Goal: Task Accomplishment & Management: Complete application form

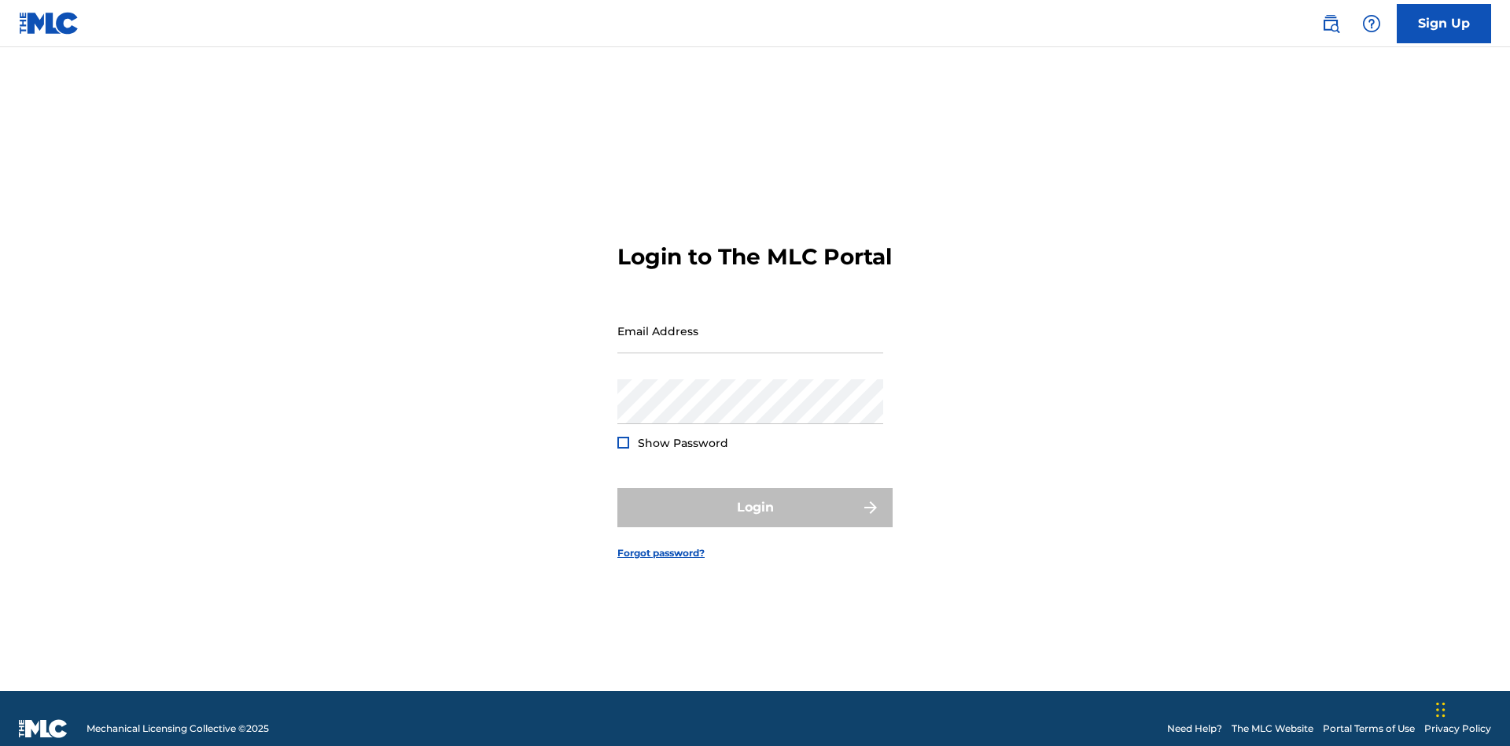
scroll to position [20, 0]
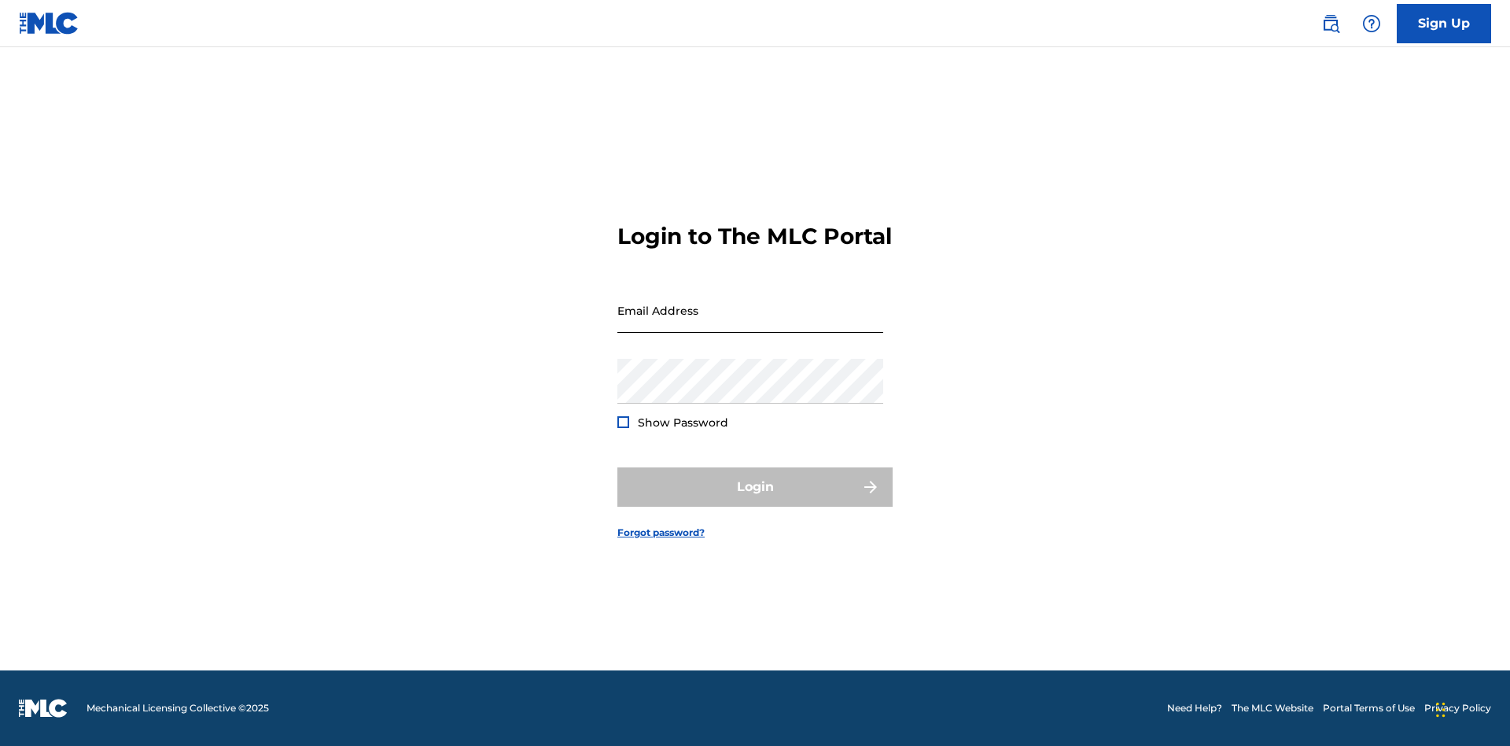
click at [750, 323] on input "Email Address" at bounding box center [750, 310] width 266 height 45
type input "[EMAIL_ADDRESS][DOMAIN_NAME]"
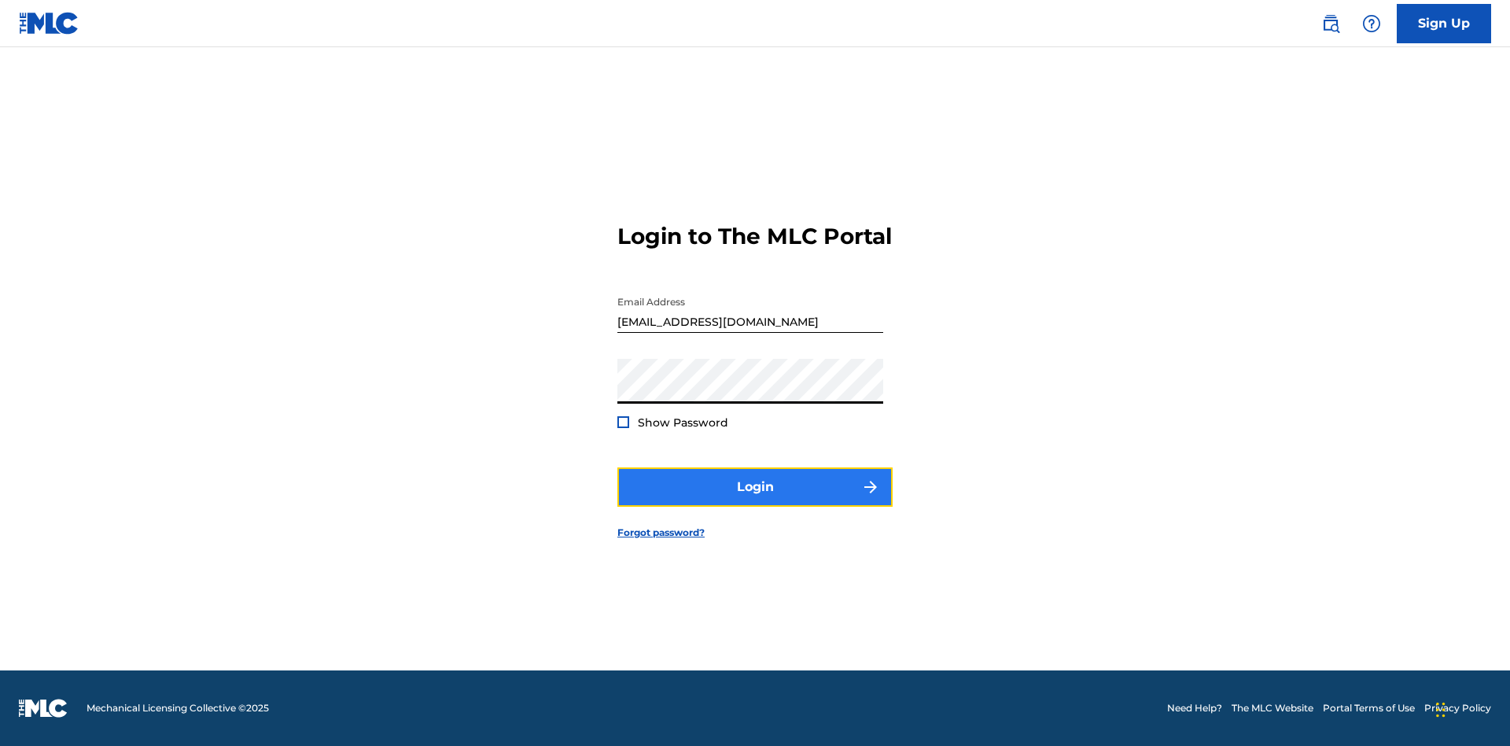
click at [755, 500] on button "Login" at bounding box center [754, 486] width 275 height 39
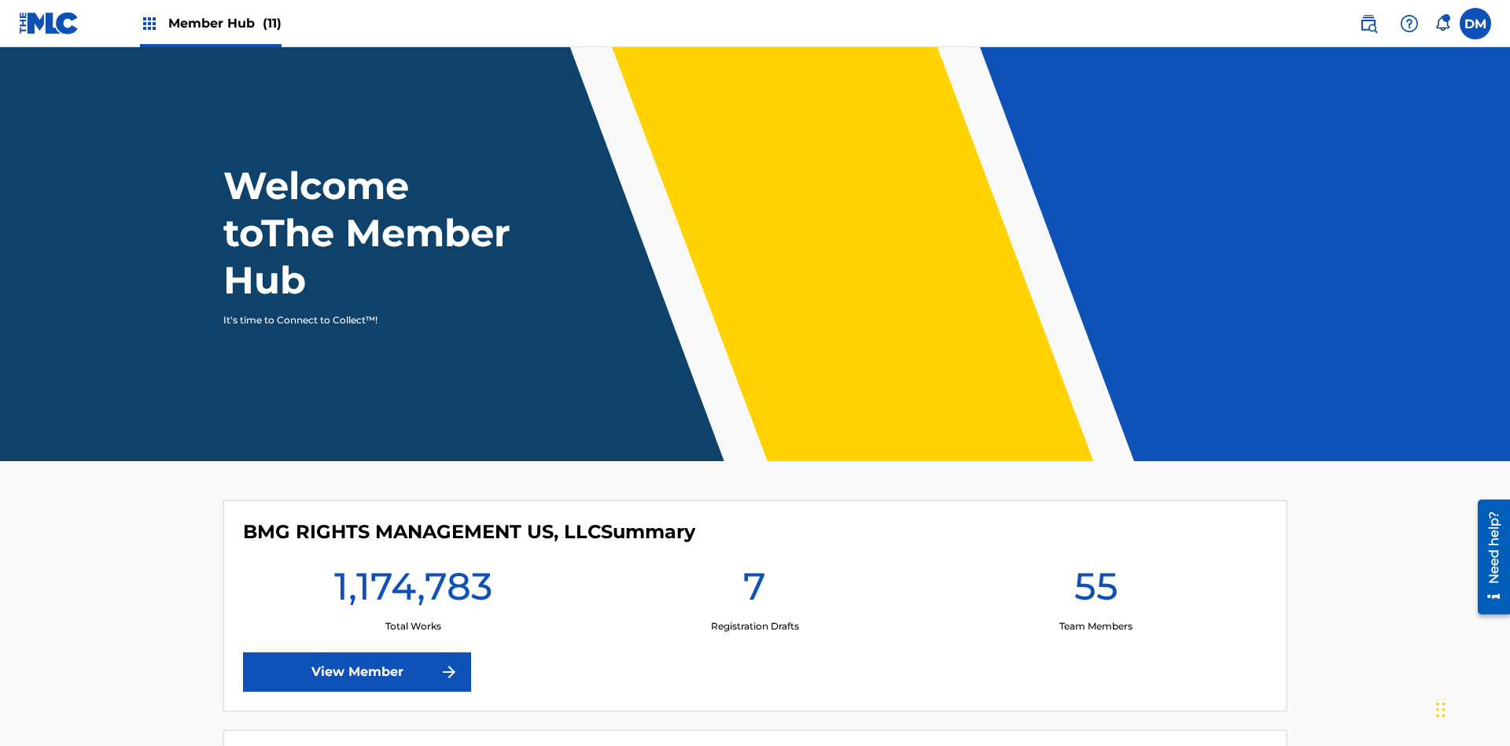
click at [210, 23] on span "Member Hub (11)" at bounding box center [224, 23] width 113 height 18
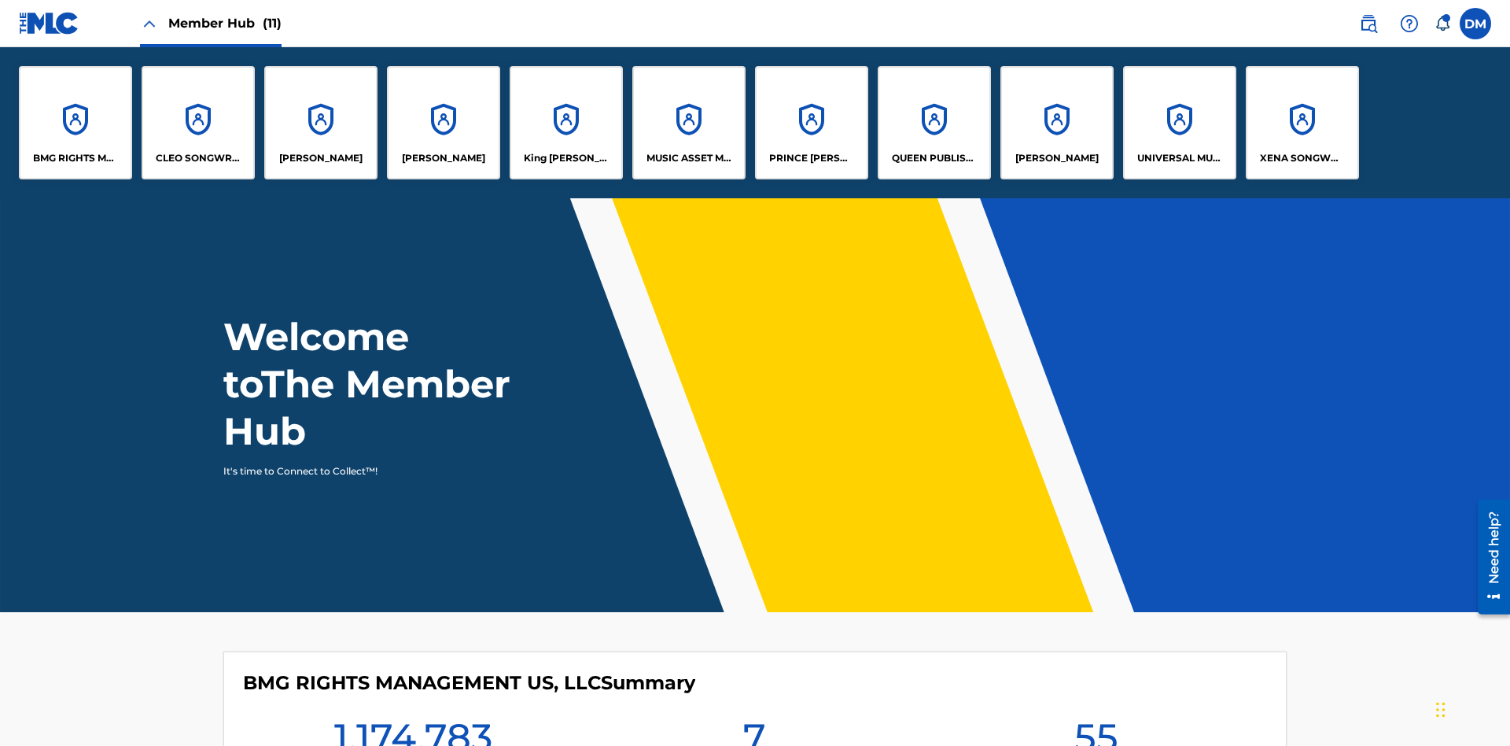
scroll to position [57, 0]
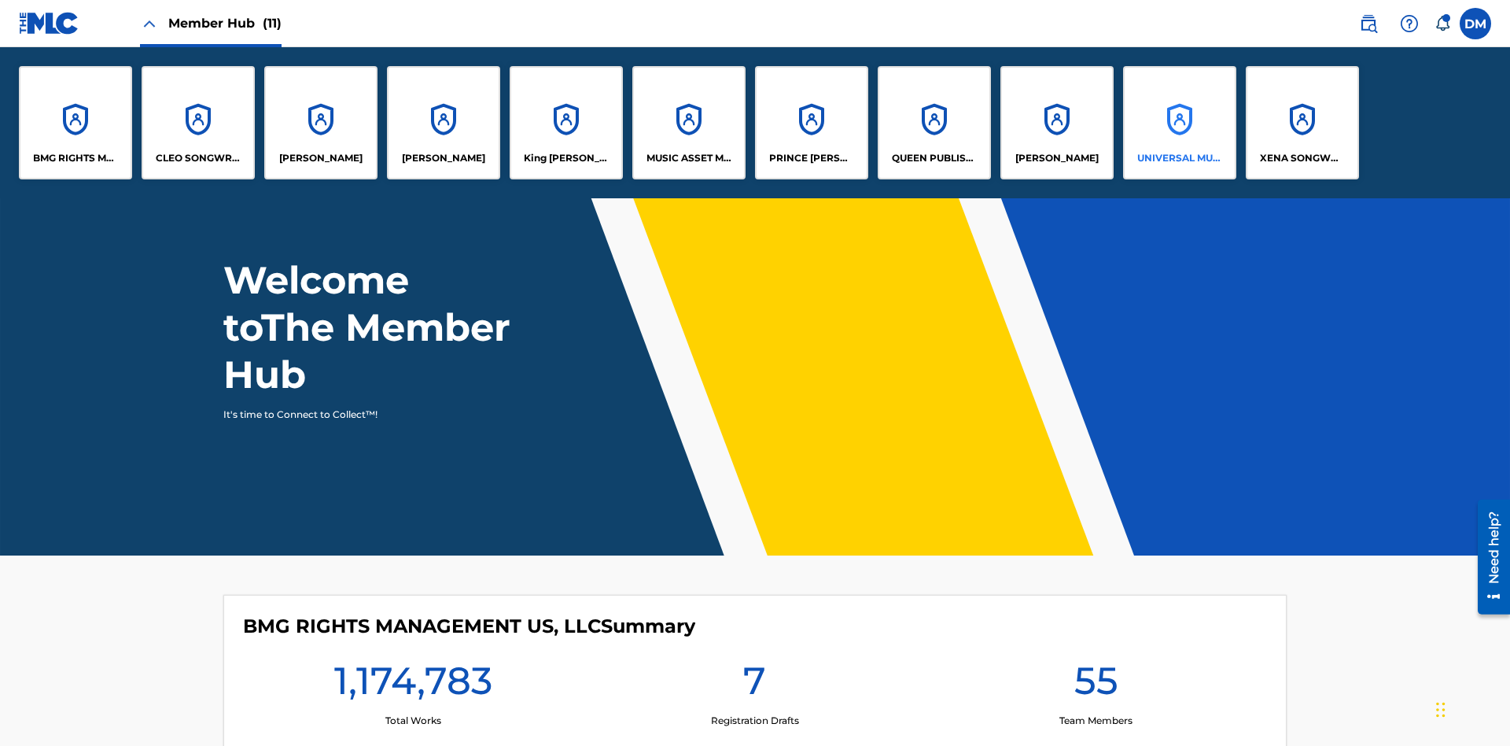
click at [1179, 158] on p "UNIVERSAL MUSIC PUB GROUP" at bounding box center [1180, 158] width 86 height 14
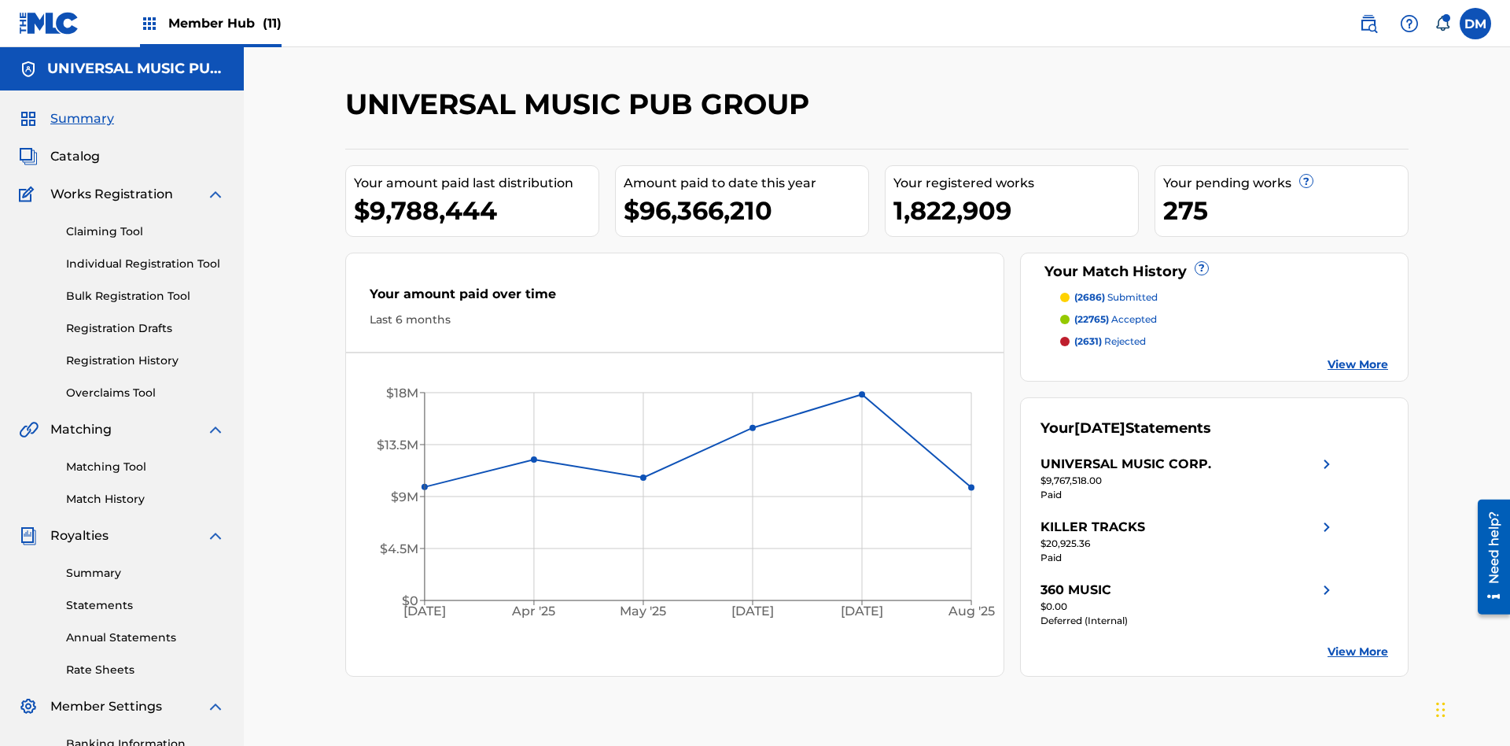
scroll to position [161, 0]
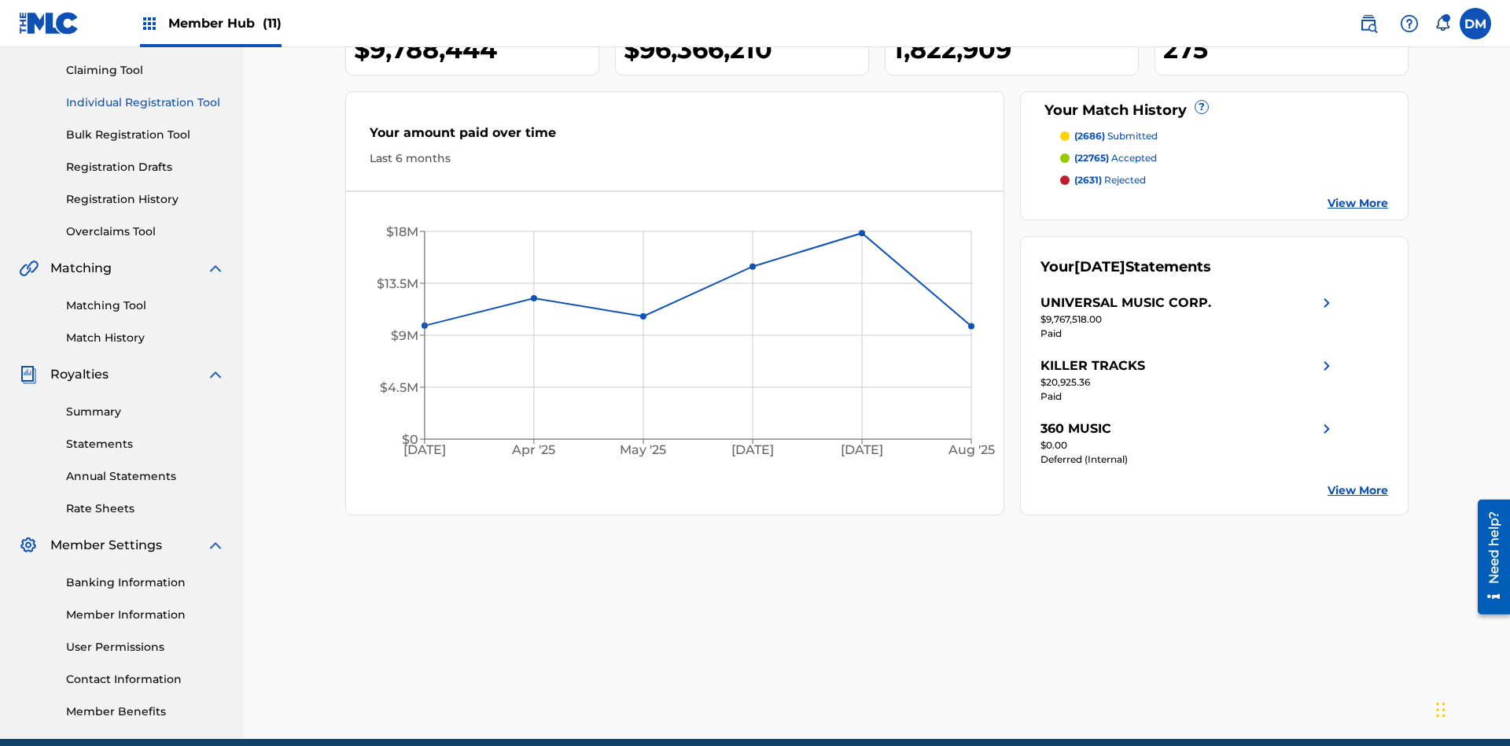
click at [145, 102] on link "Individual Registration Tool" at bounding box center [145, 102] width 159 height 17
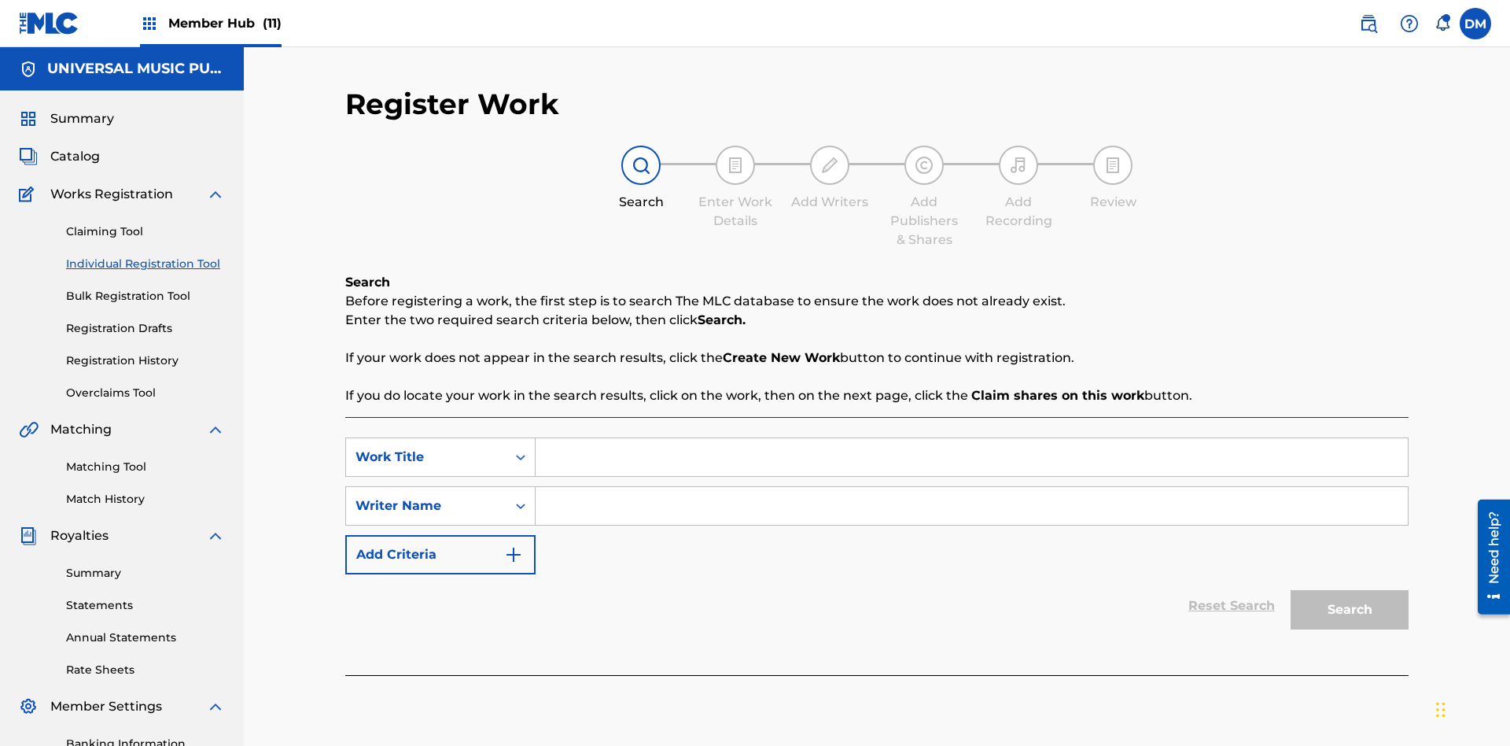
scroll to position [230, 0]
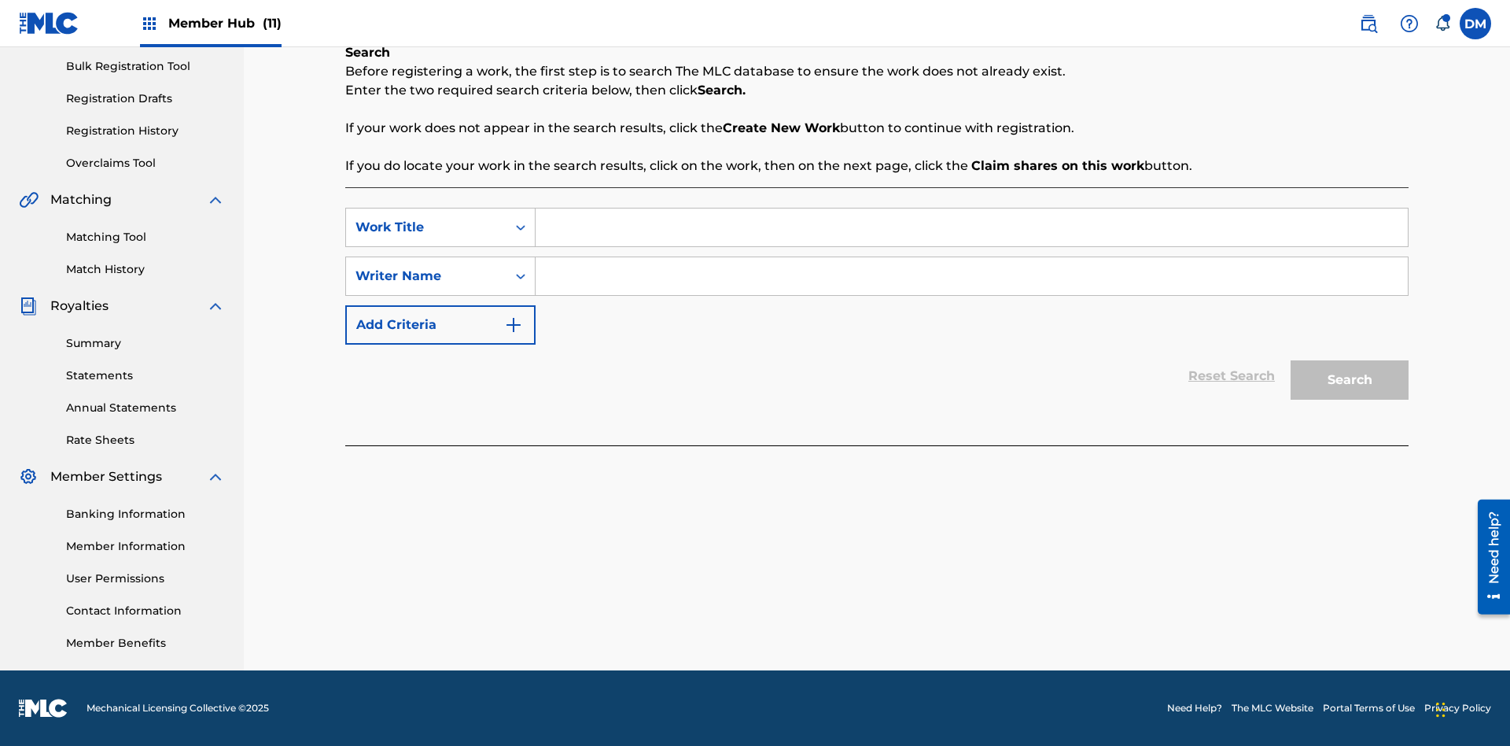
click at [971, 227] on input "Search Form" at bounding box center [972, 227] width 872 height 38
type input "Save At Publishers-Add Shares Page Prior To Linking Writers"
click at [971, 276] on input "Search Form" at bounding box center [972, 276] width 872 height 38
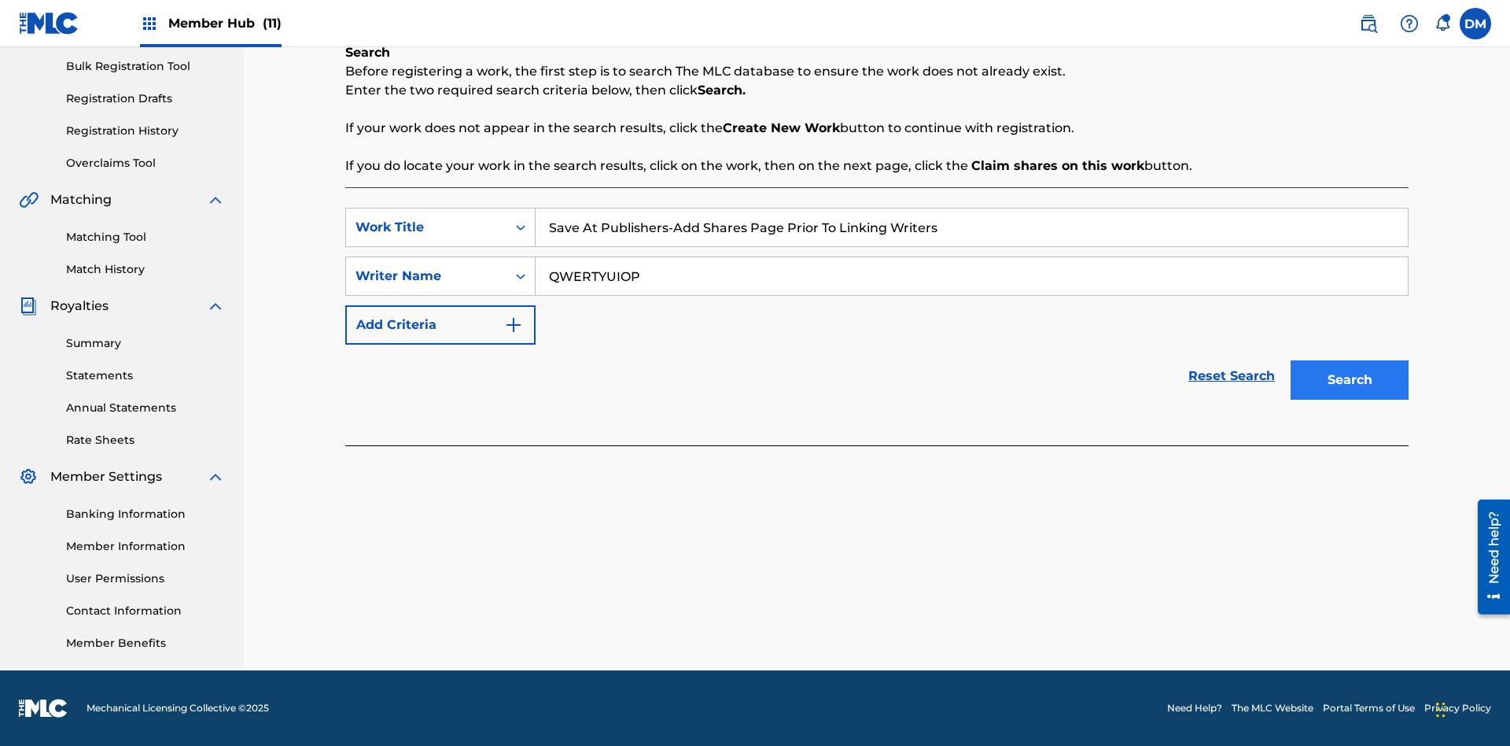
type input "QWERTYUIOP"
click at [1349, 380] on button "Search" at bounding box center [1349, 379] width 118 height 39
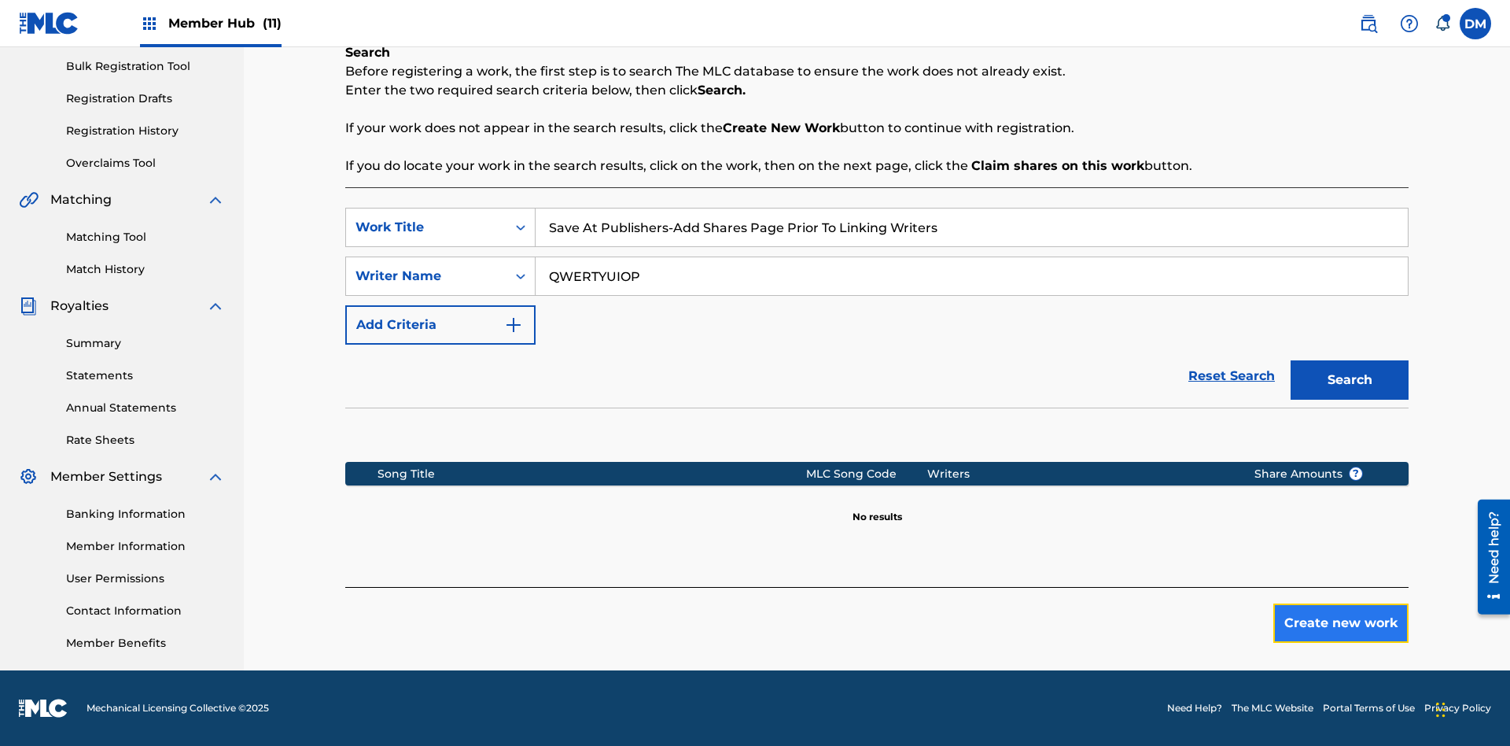
click at [1341, 623] on button "Create new work" at bounding box center [1340, 622] width 135 height 39
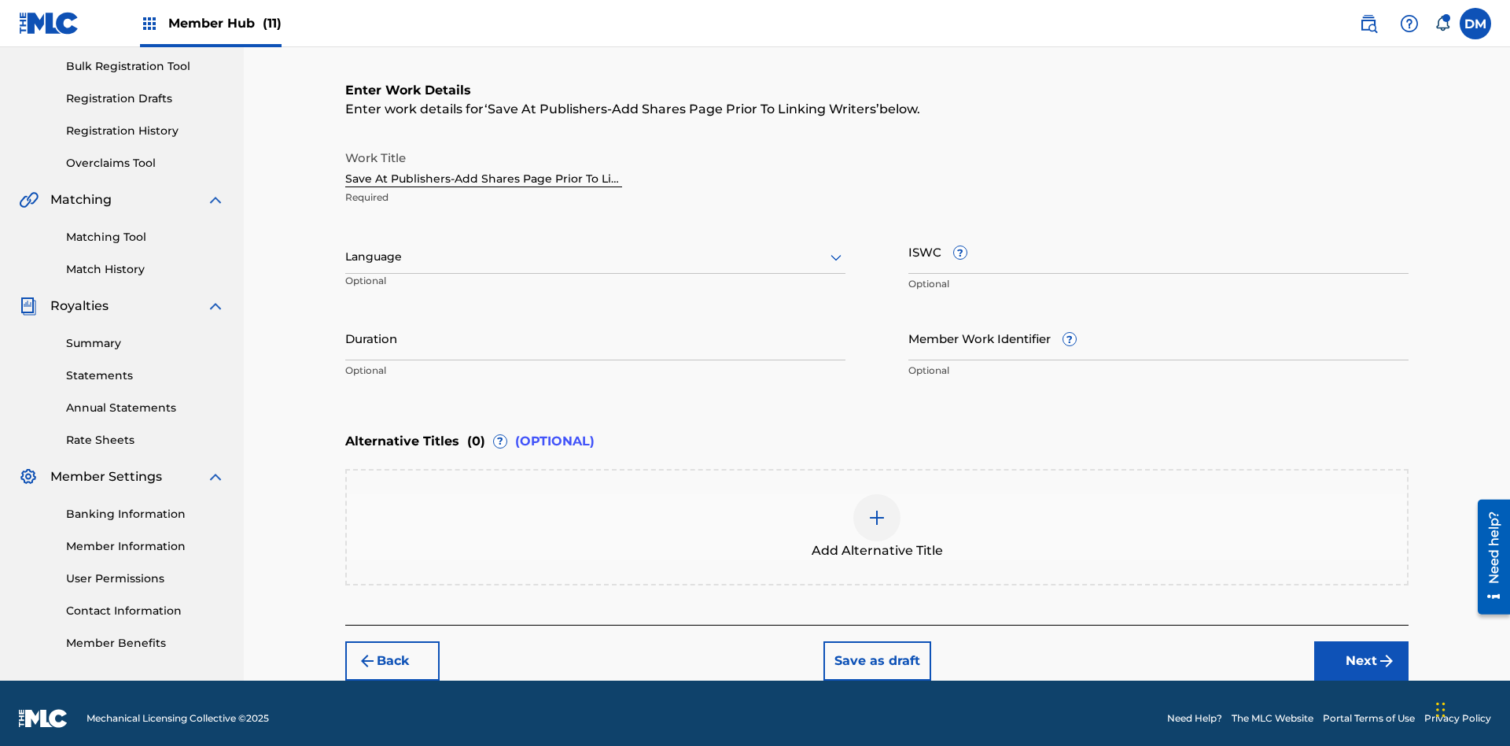
scroll to position [240, 0]
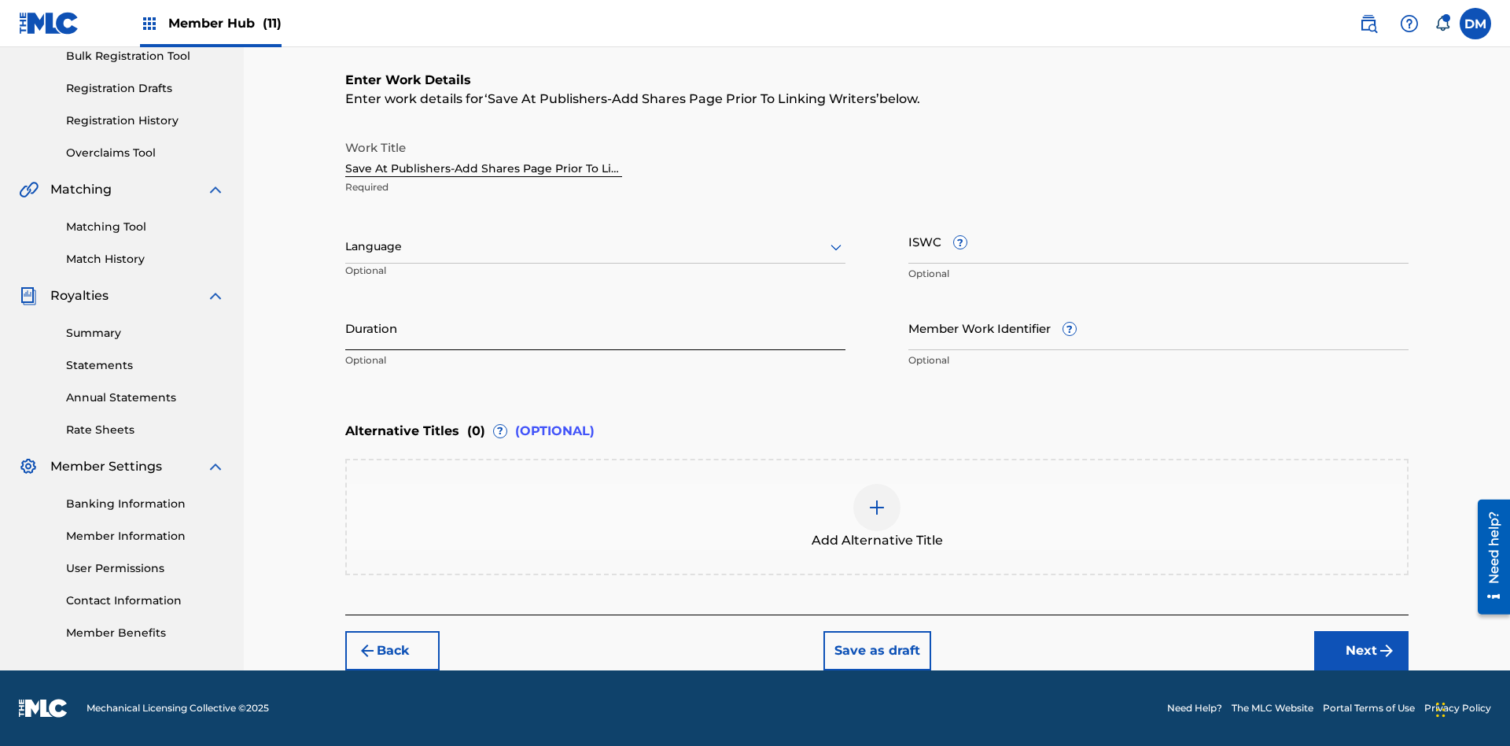
click at [595, 327] on input "Duration" at bounding box center [595, 327] width 500 height 45
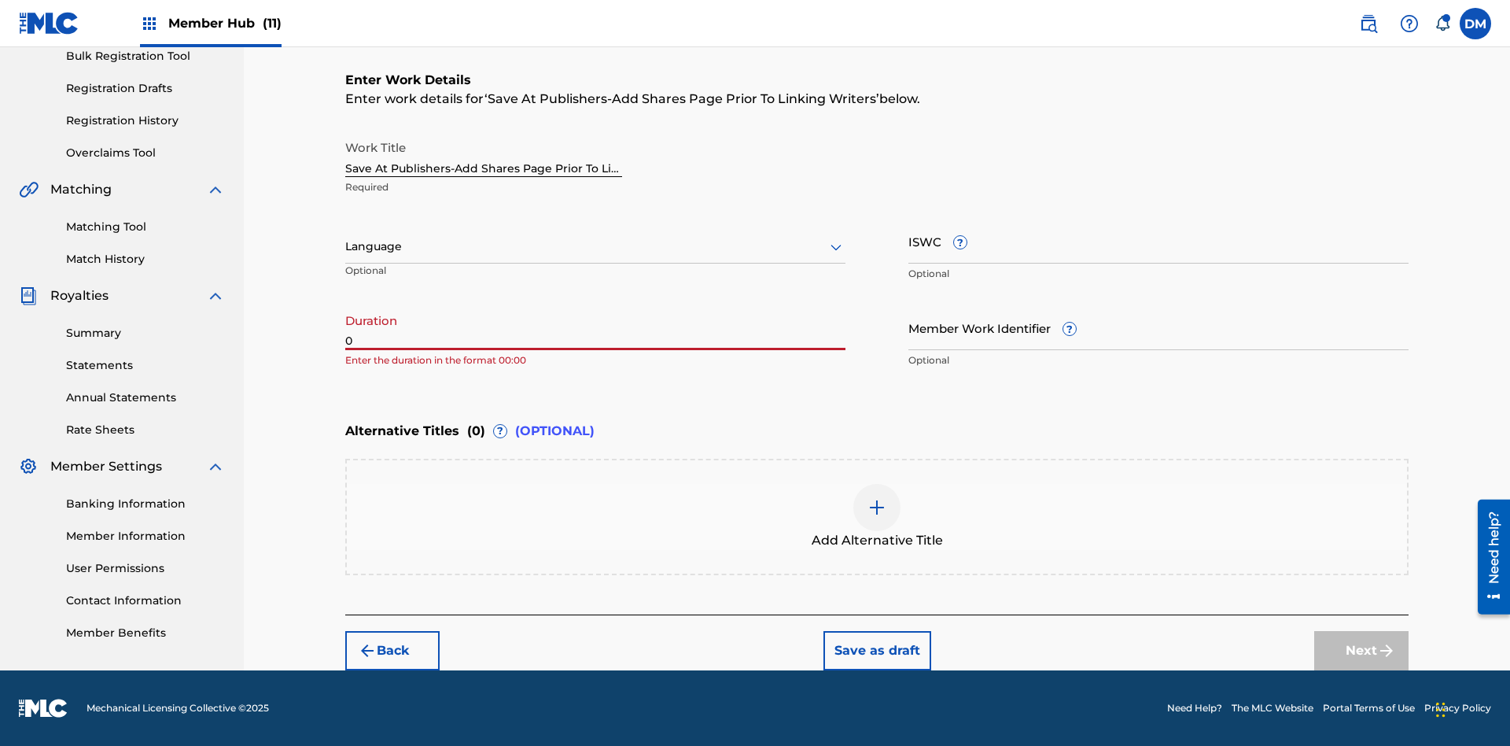
click at [595, 327] on input "0" at bounding box center [595, 327] width 500 height 45
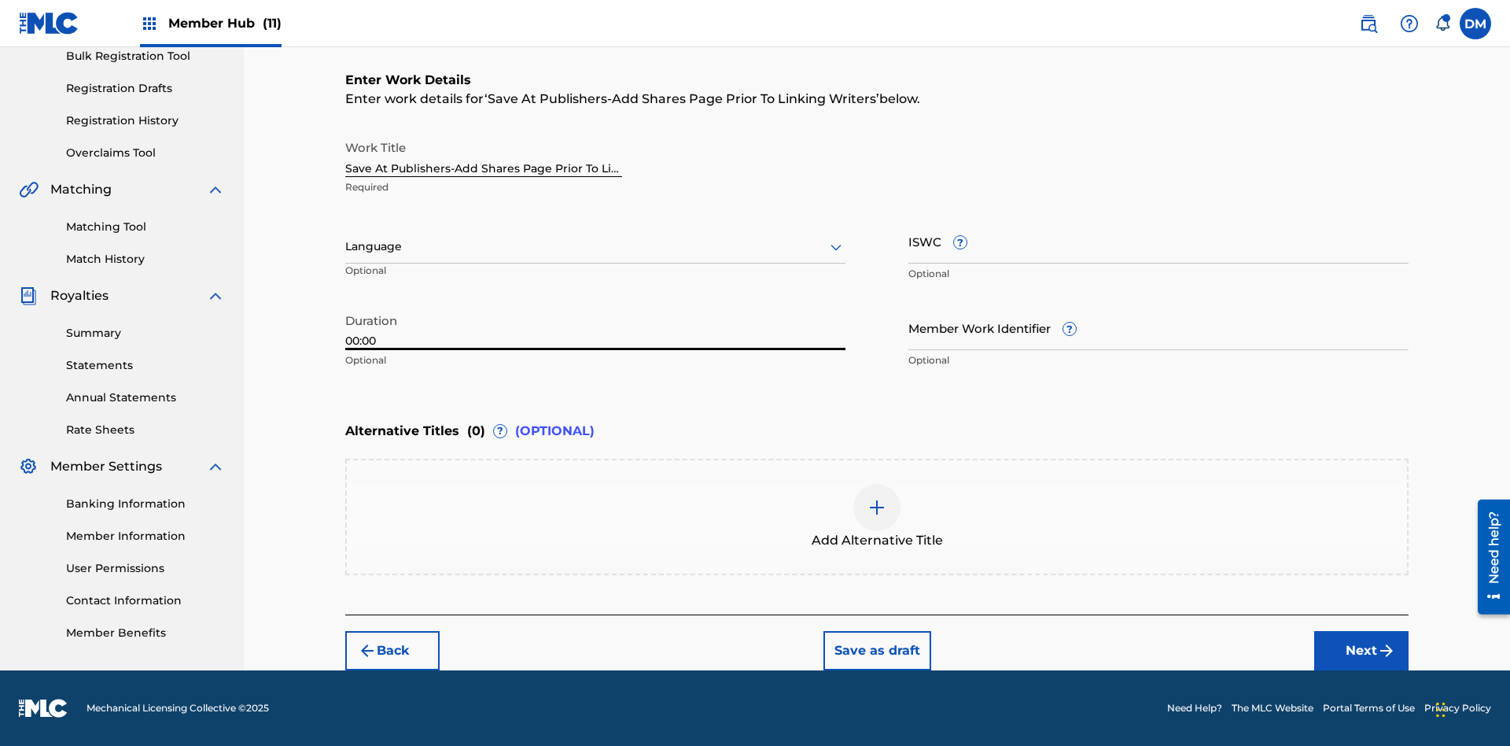
type input "00:00"
click at [836, 247] on icon at bounding box center [836, 246] width 19 height 19
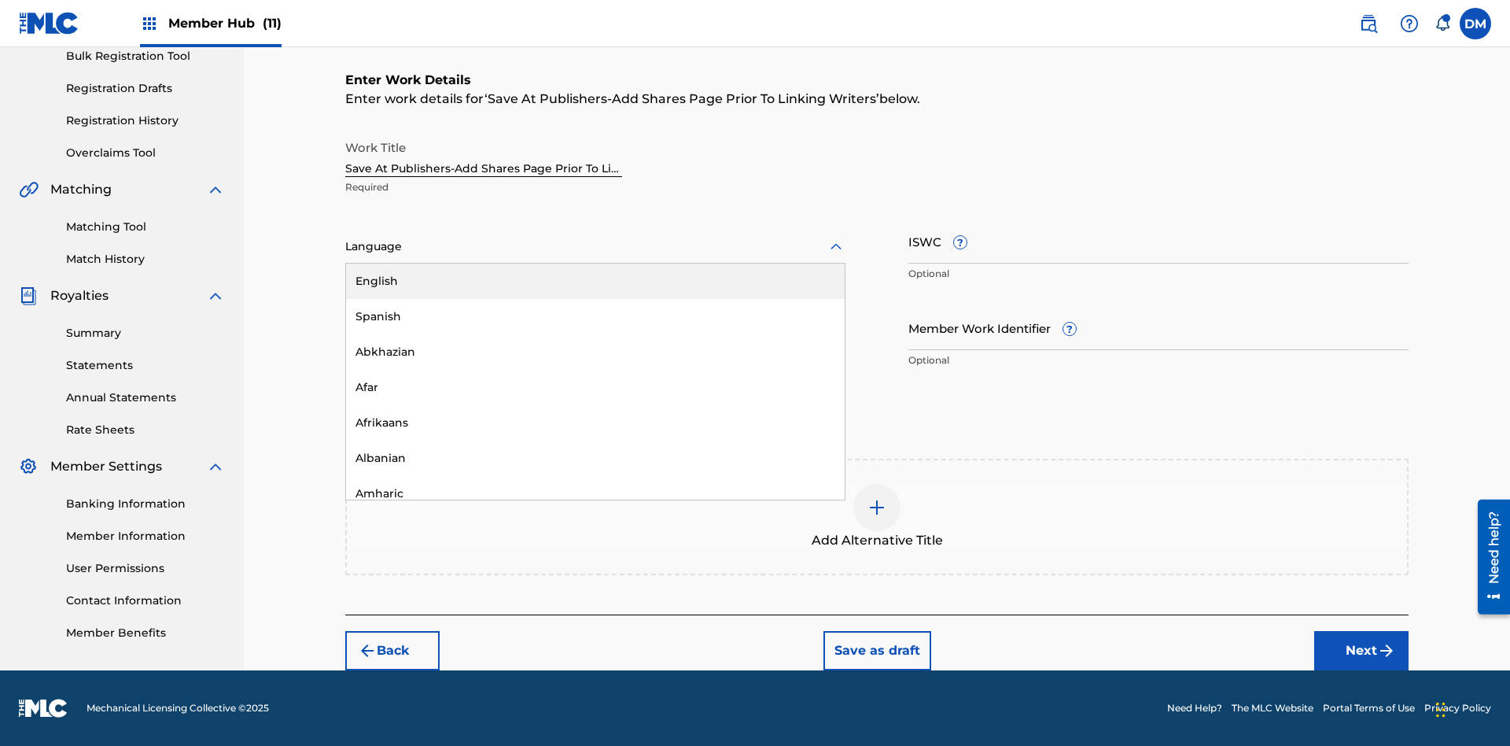
click at [595, 387] on div "Afar" at bounding box center [595, 387] width 499 height 35
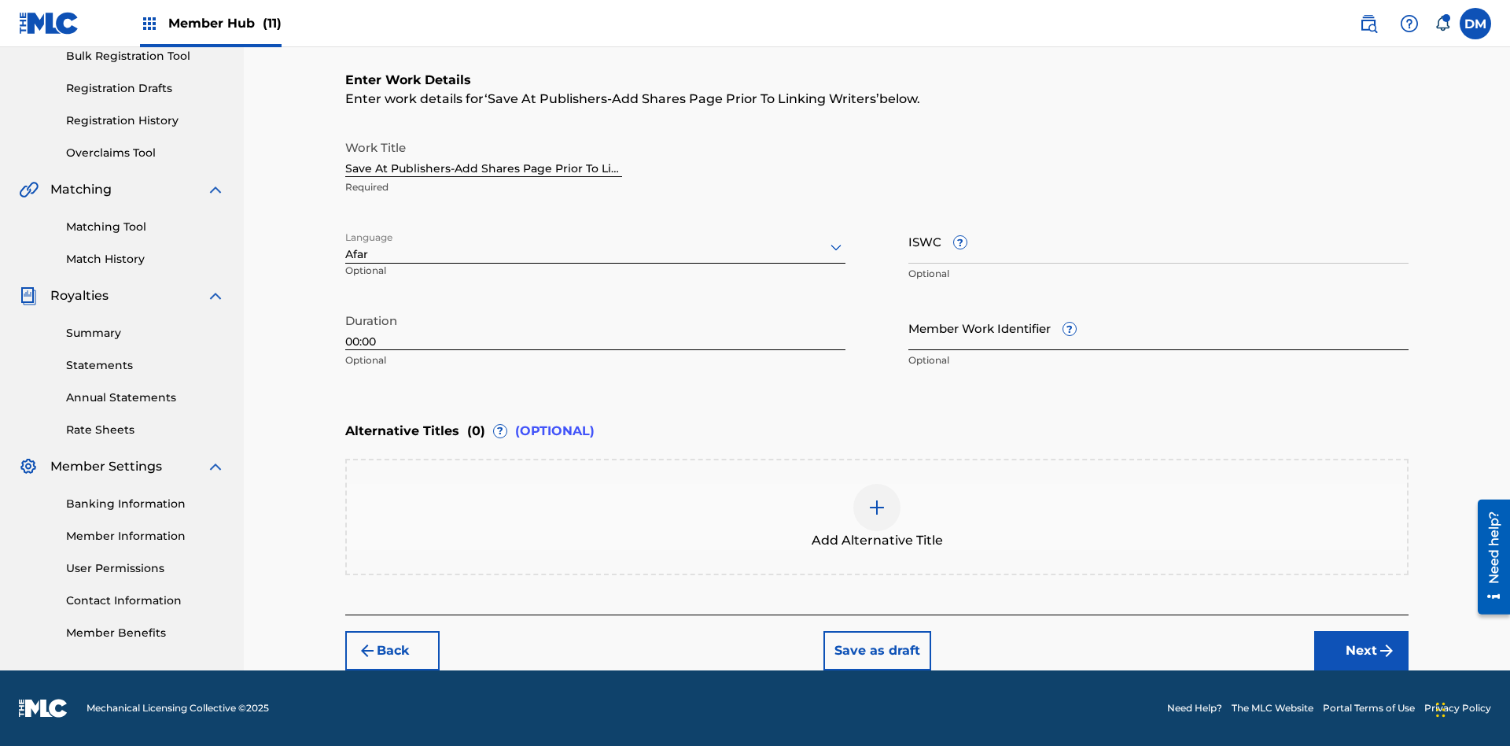
click at [1158, 327] on input "Member Work Identifier ?" at bounding box center [1158, 327] width 500 height 45
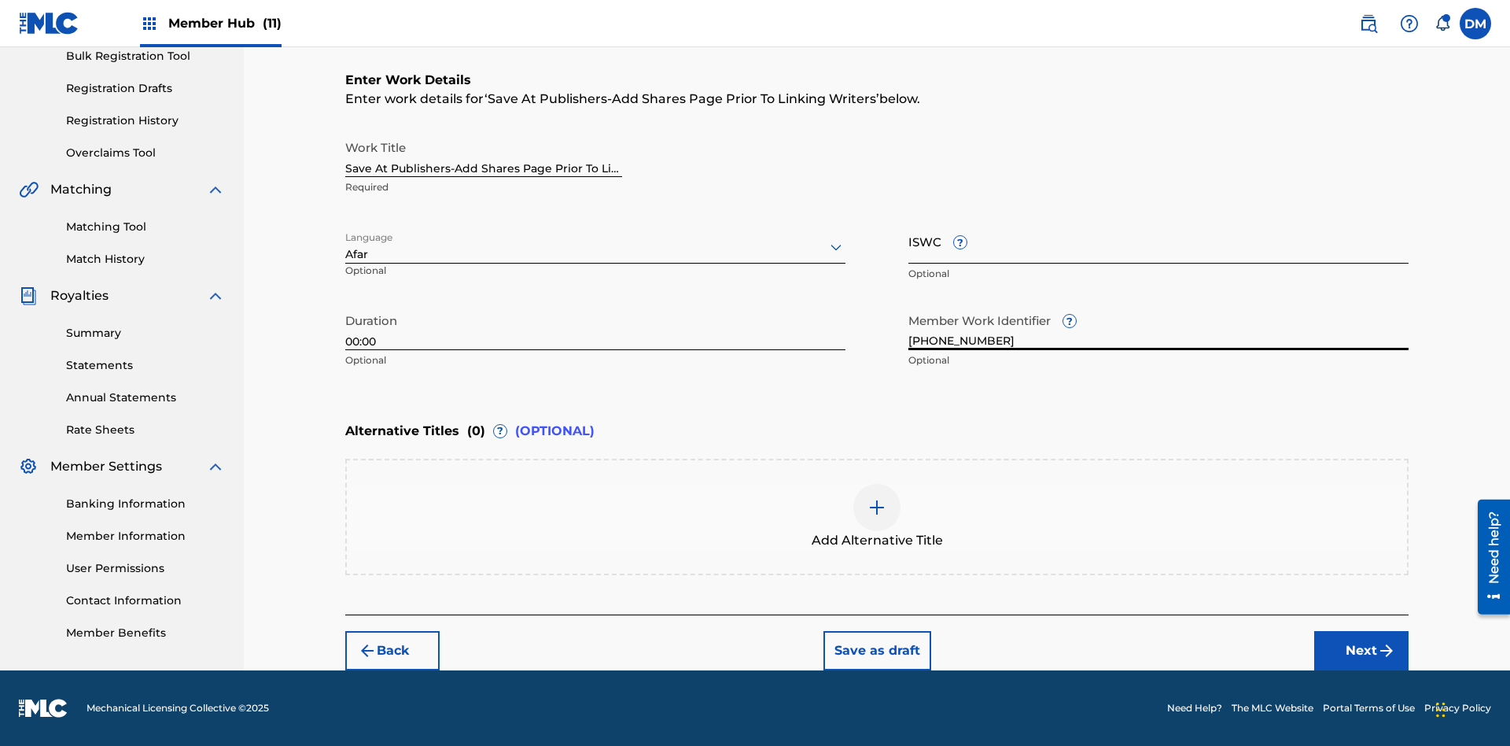
type input "[PHONE_NUMBER]"
click at [1158, 241] on input "ISWC ?" at bounding box center [1158, 241] width 500 height 45
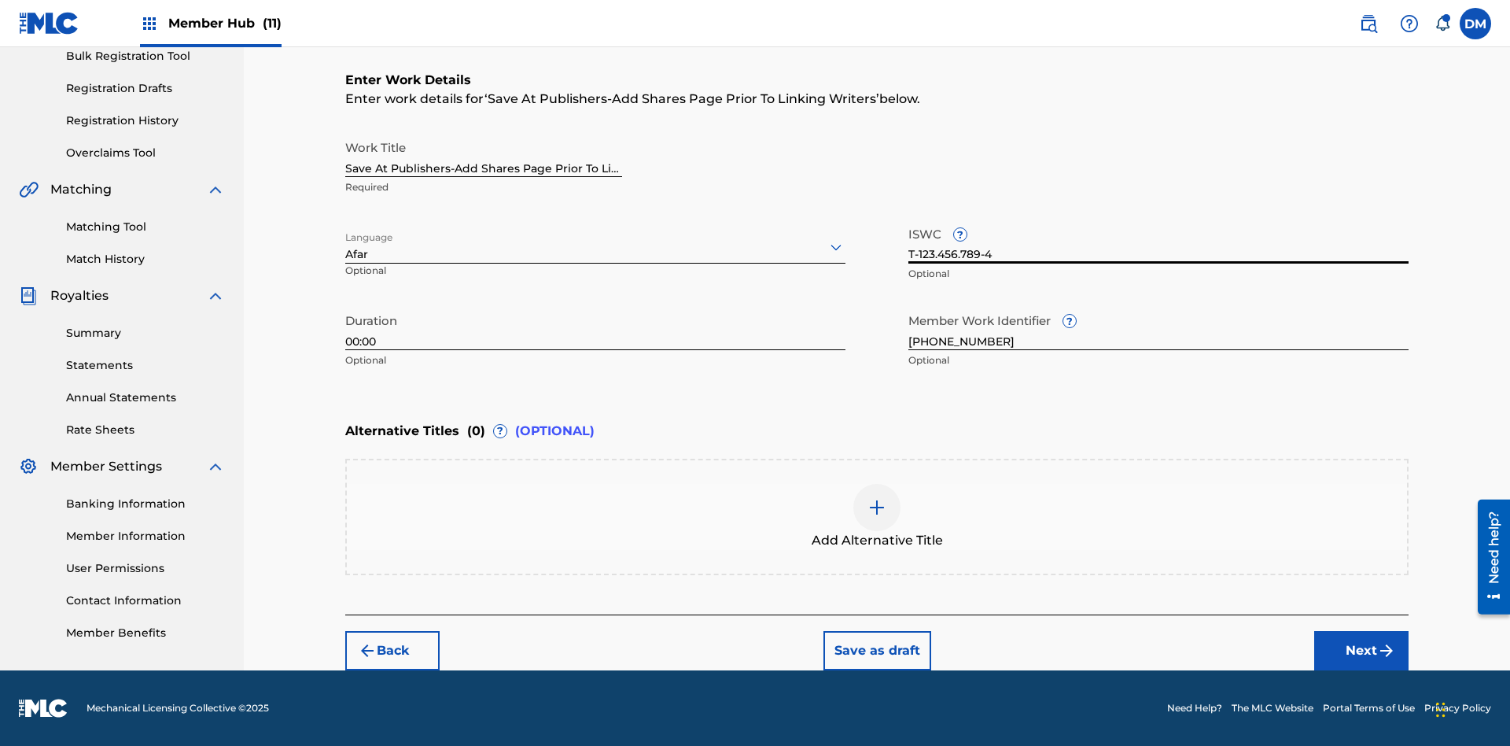
scroll to position [0, 0]
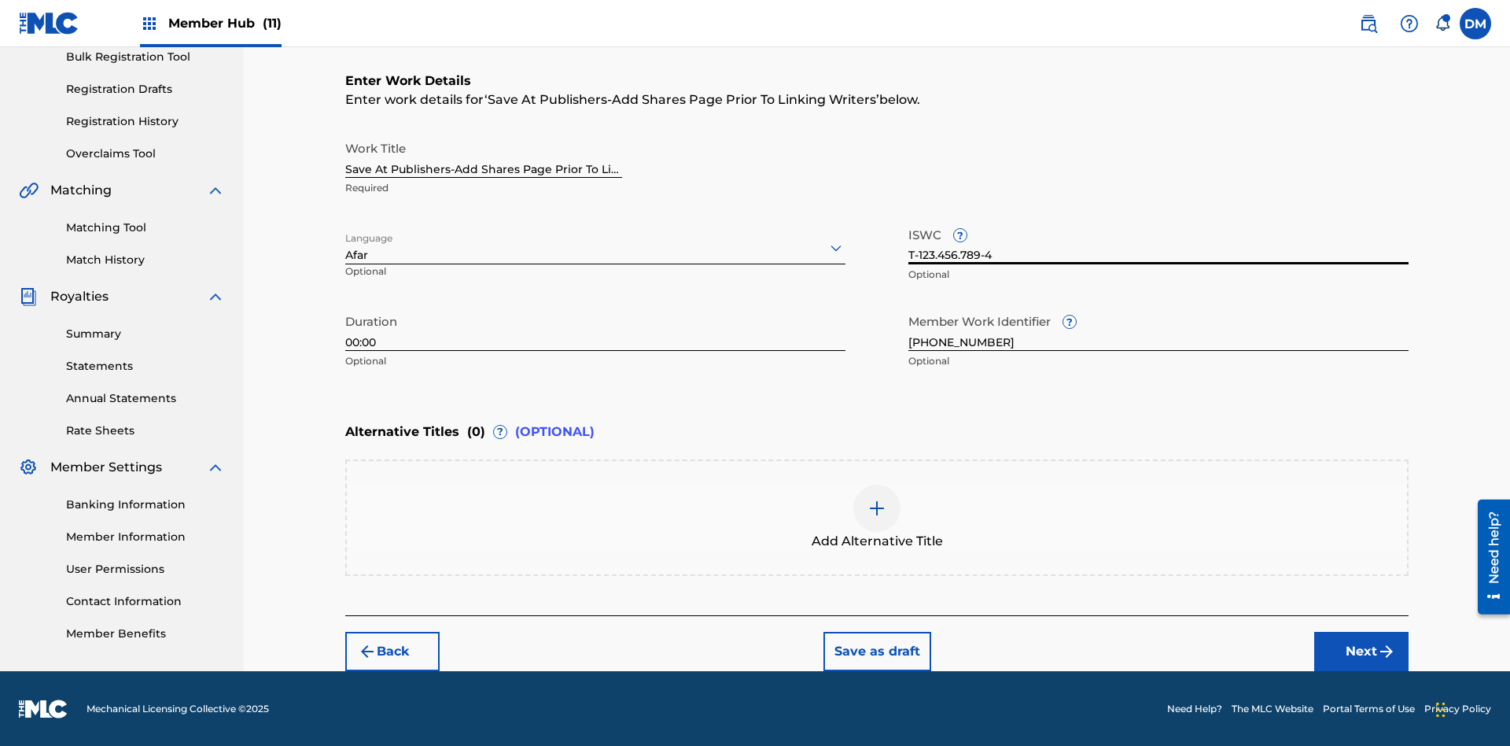
type input "T-123.456.789-4"
click at [877, 516] on img at bounding box center [876, 508] width 19 height 19
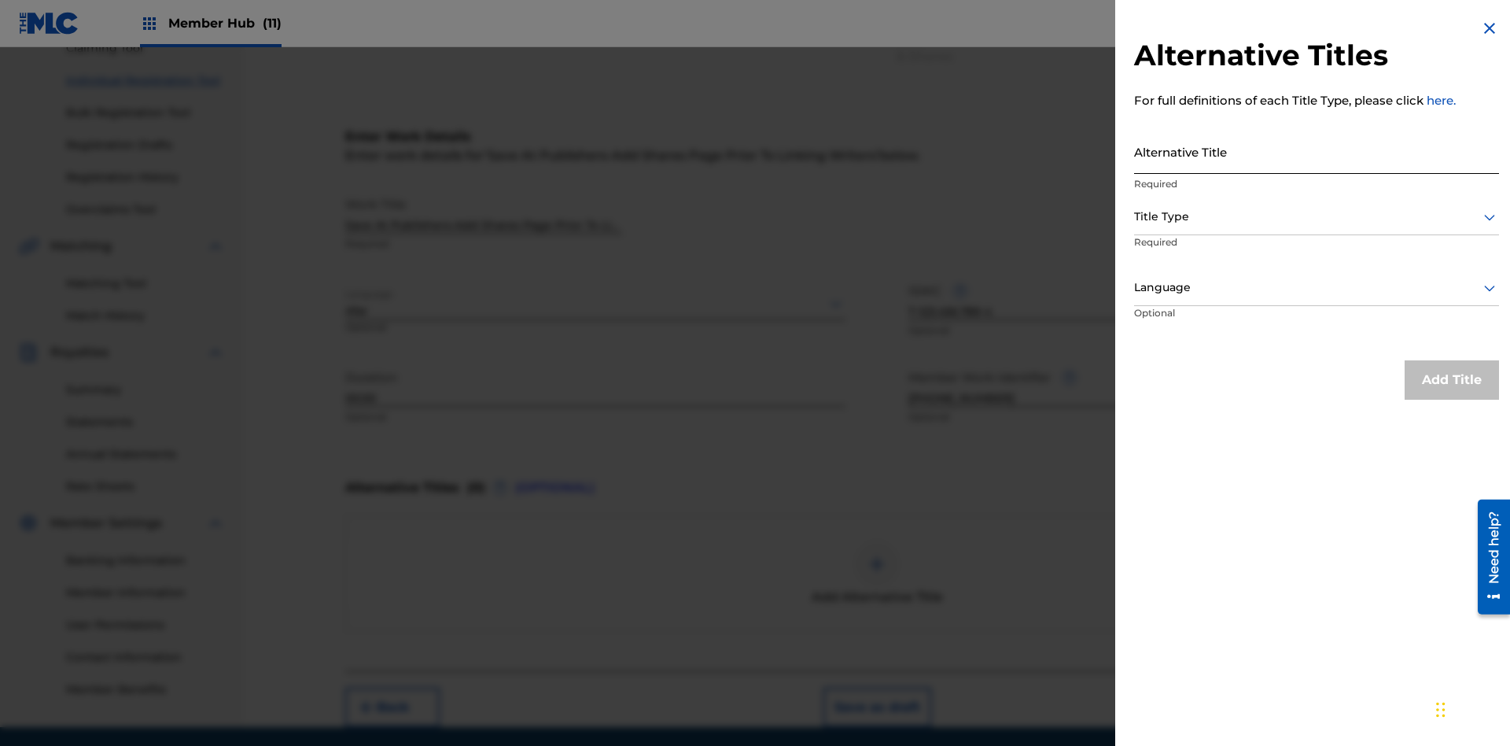
click at [1316, 151] on input "Alternative Title" at bounding box center [1316, 151] width 365 height 45
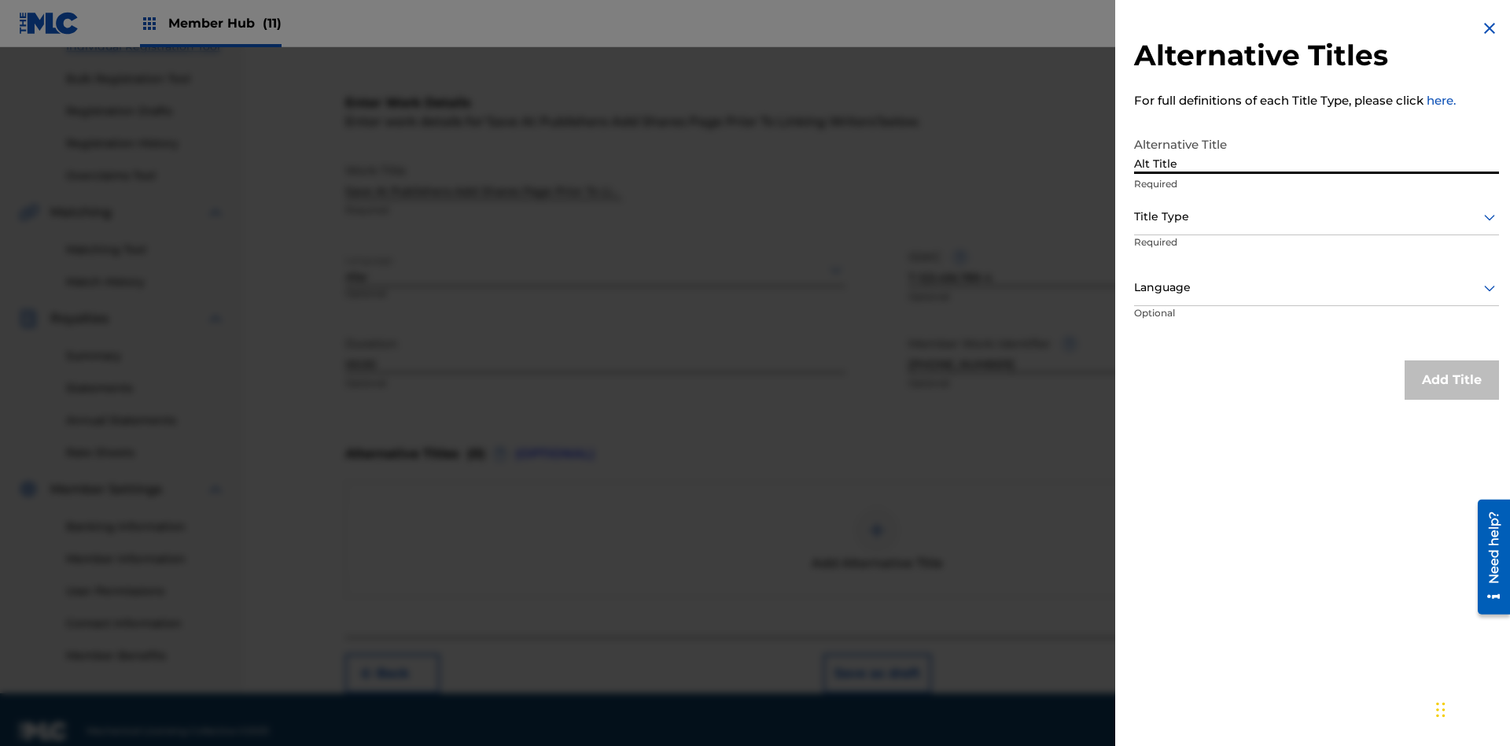
scroll to position [240, 0]
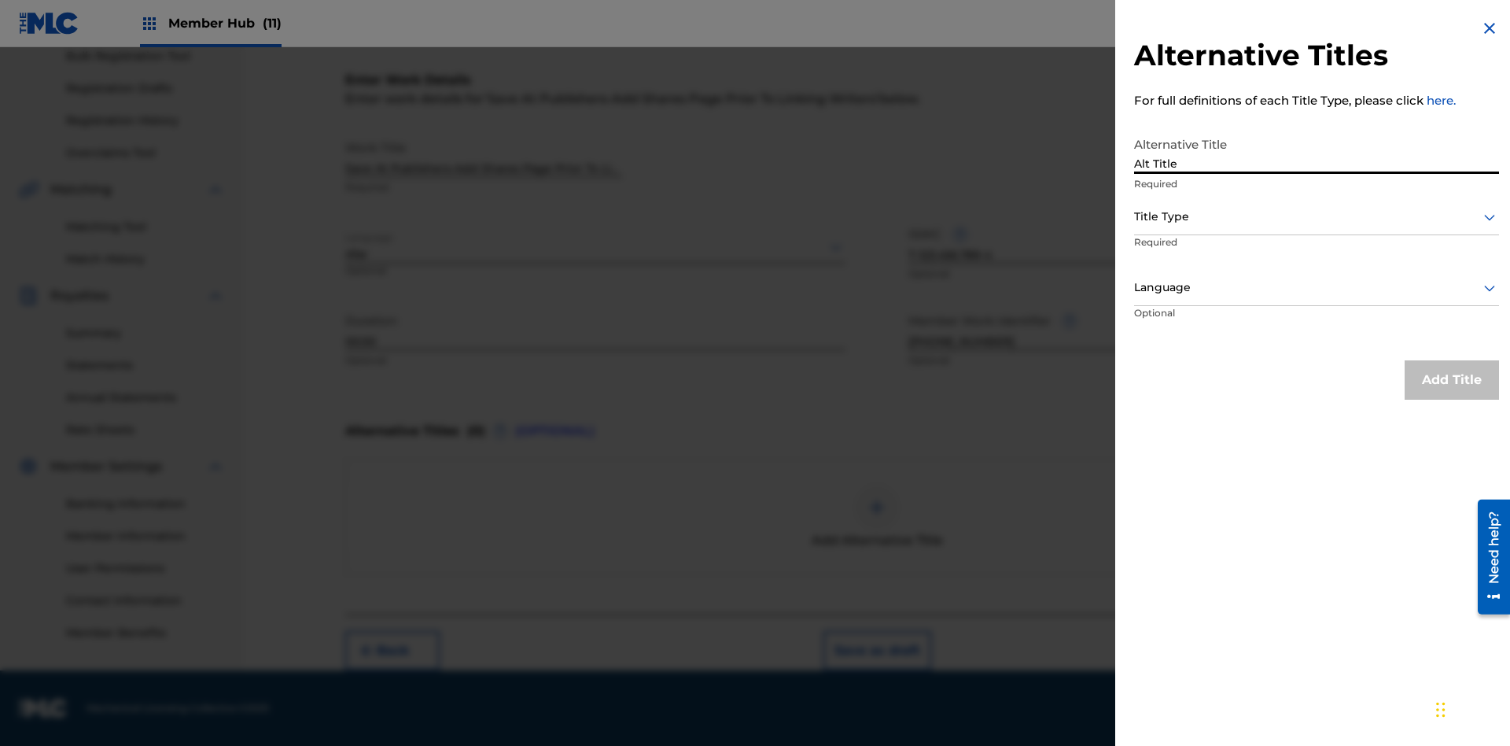
type input "Alt Title"
click at [1316, 216] on div at bounding box center [1316, 217] width 365 height 20
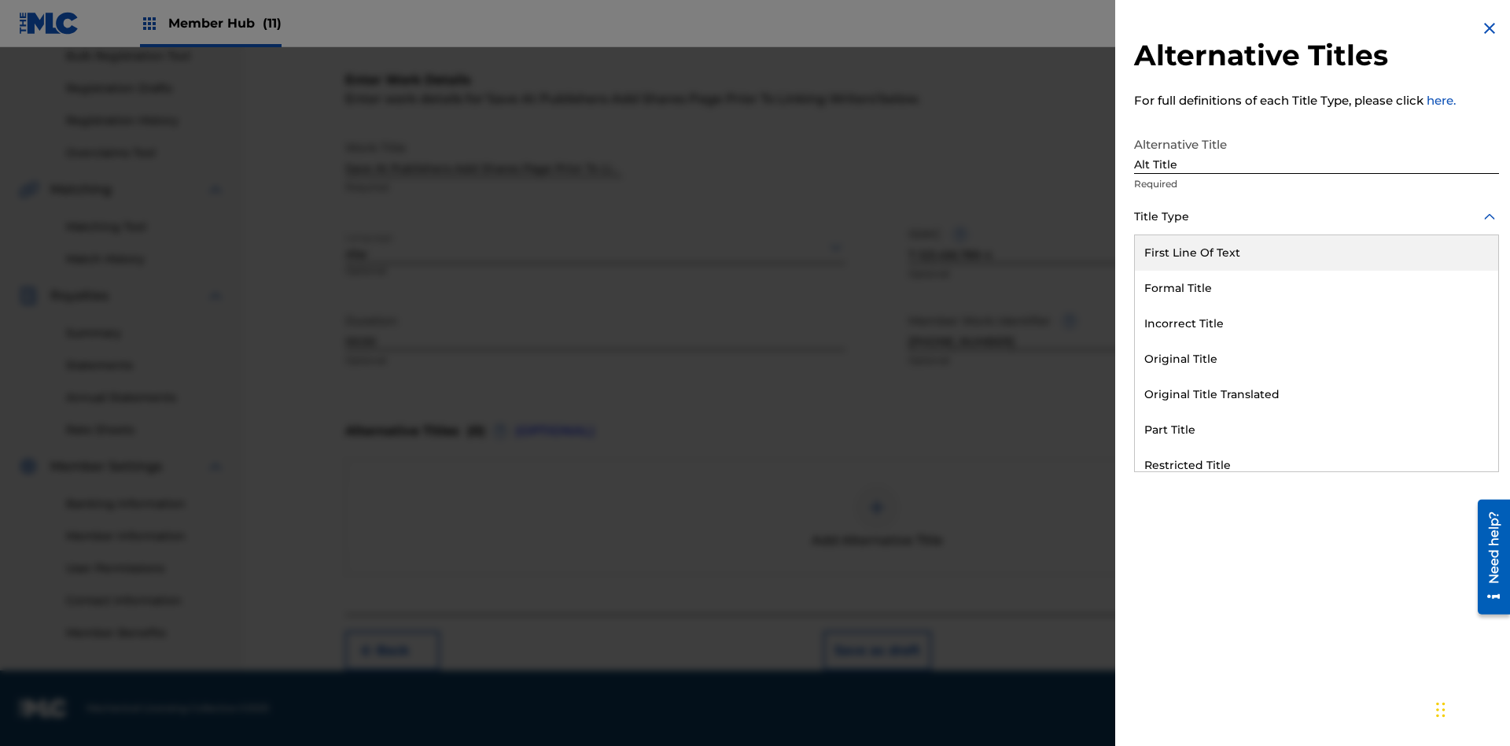
click at [1316, 359] on div "Original Title" at bounding box center [1316, 358] width 363 height 35
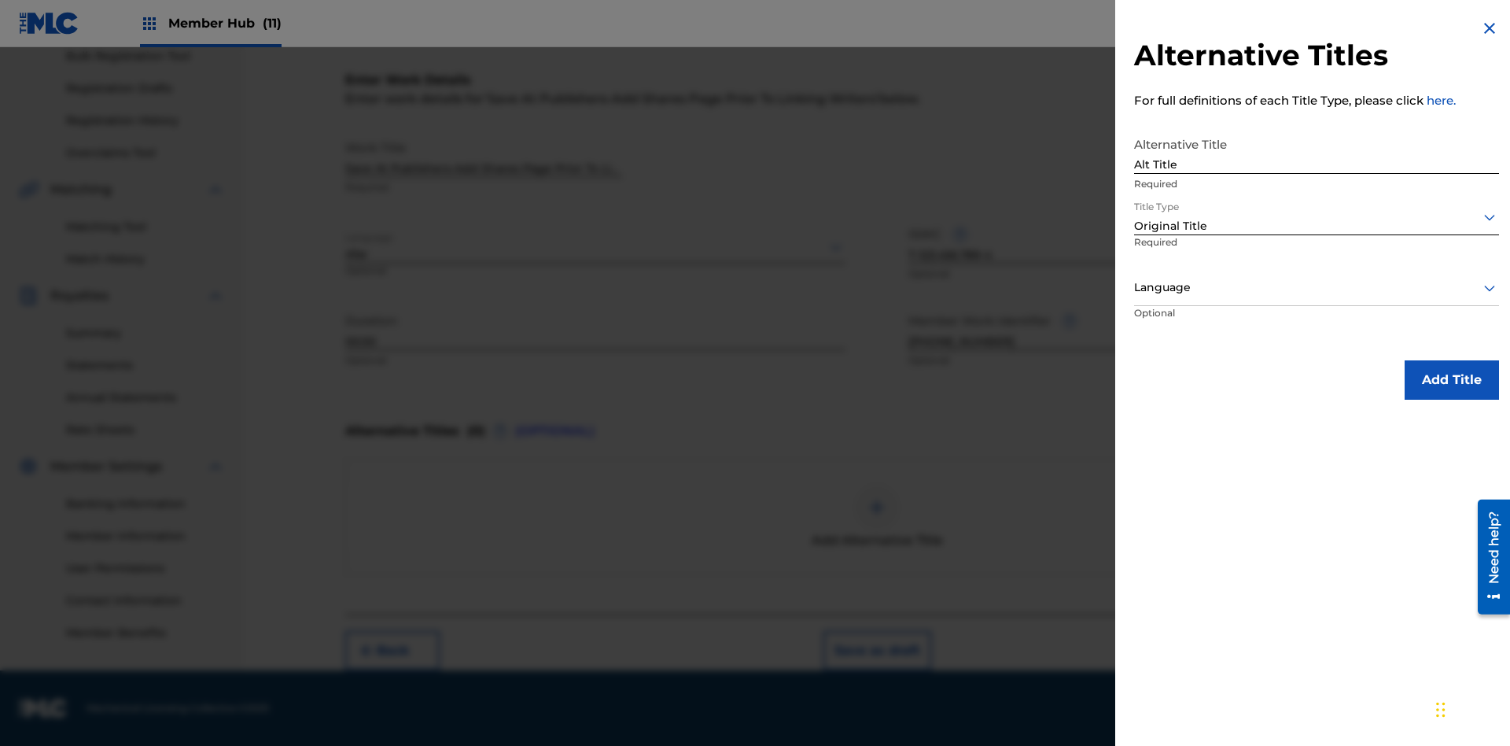
click at [1316, 287] on div at bounding box center [1316, 288] width 365 height 20
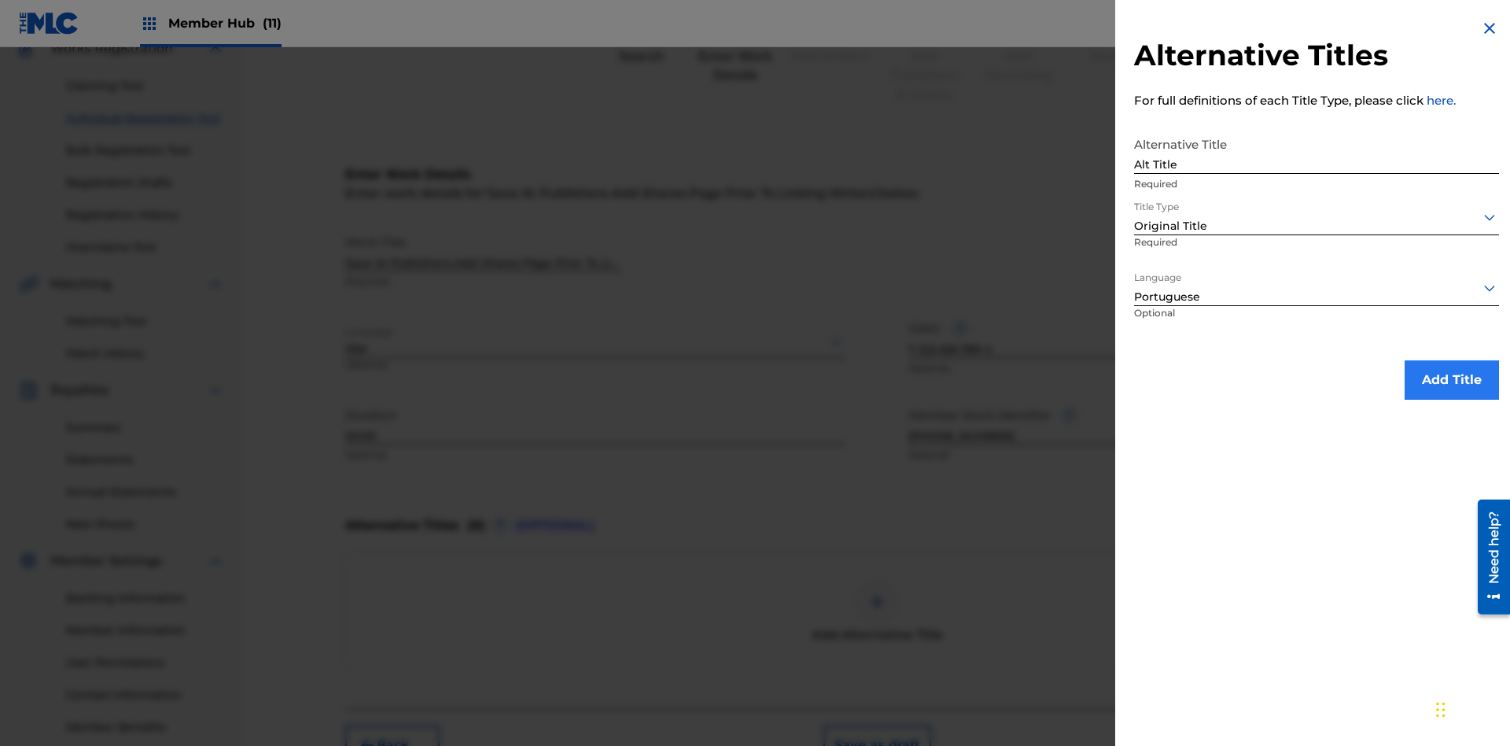
click at [1452, 379] on button "Add Title" at bounding box center [1452, 379] width 94 height 39
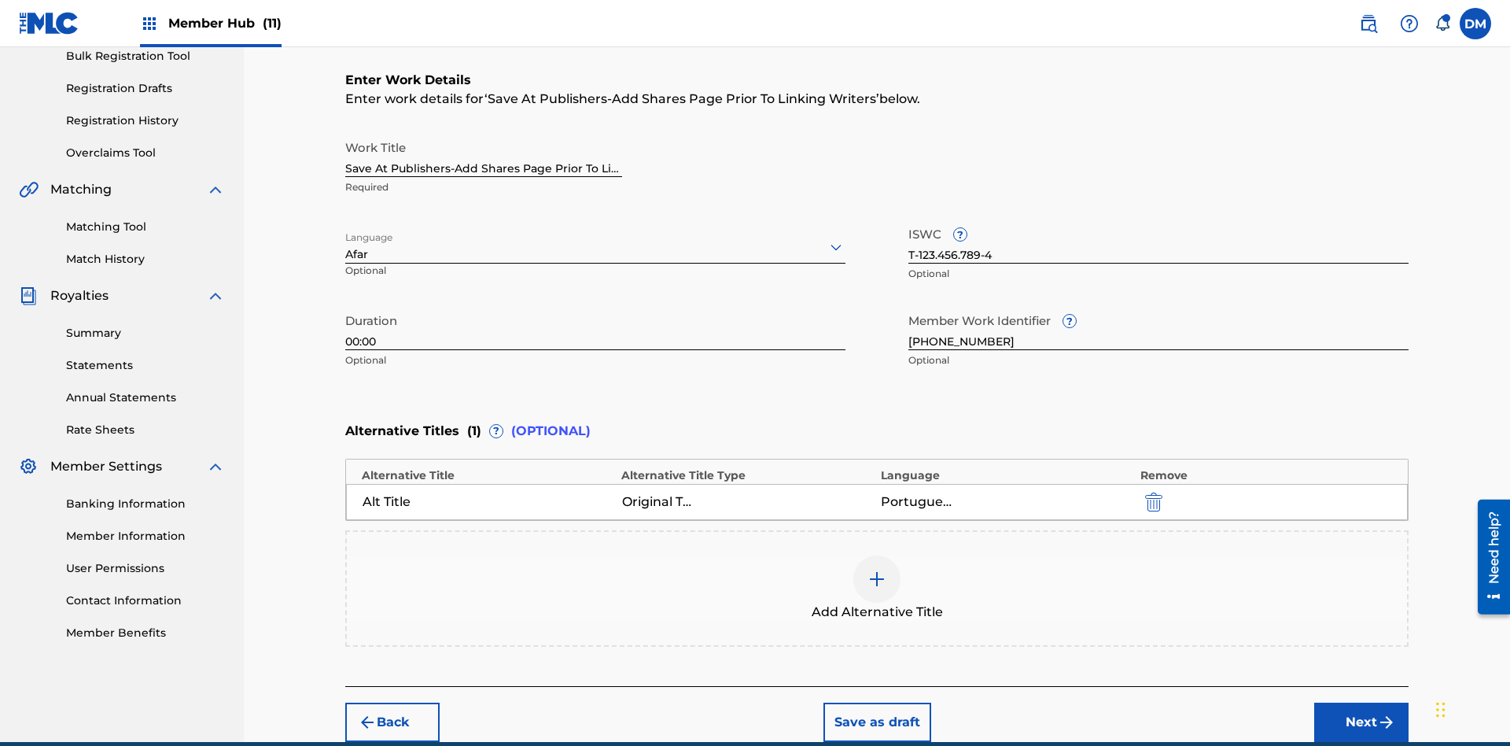
scroll to position [311, 0]
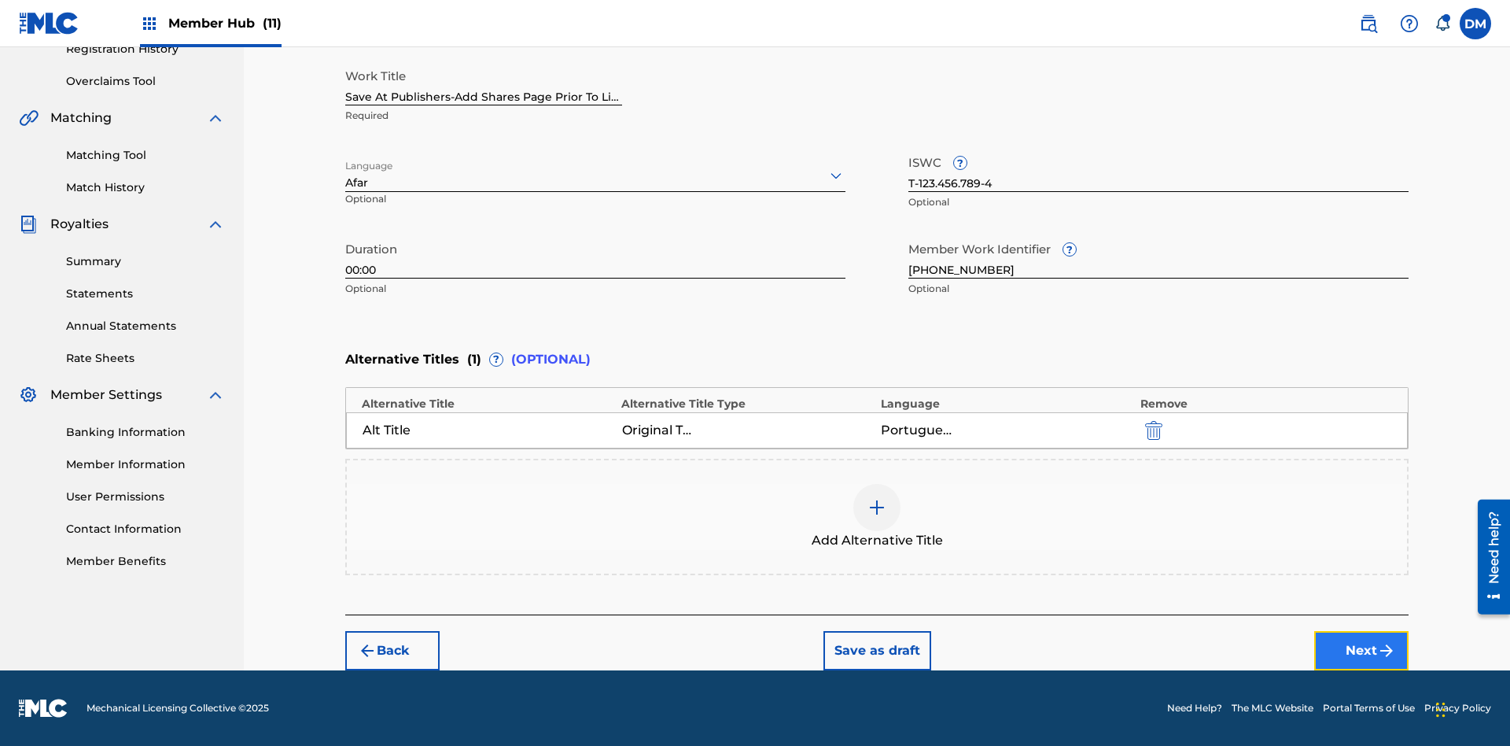
click at [1361, 650] on button "Next" at bounding box center [1361, 650] width 94 height 39
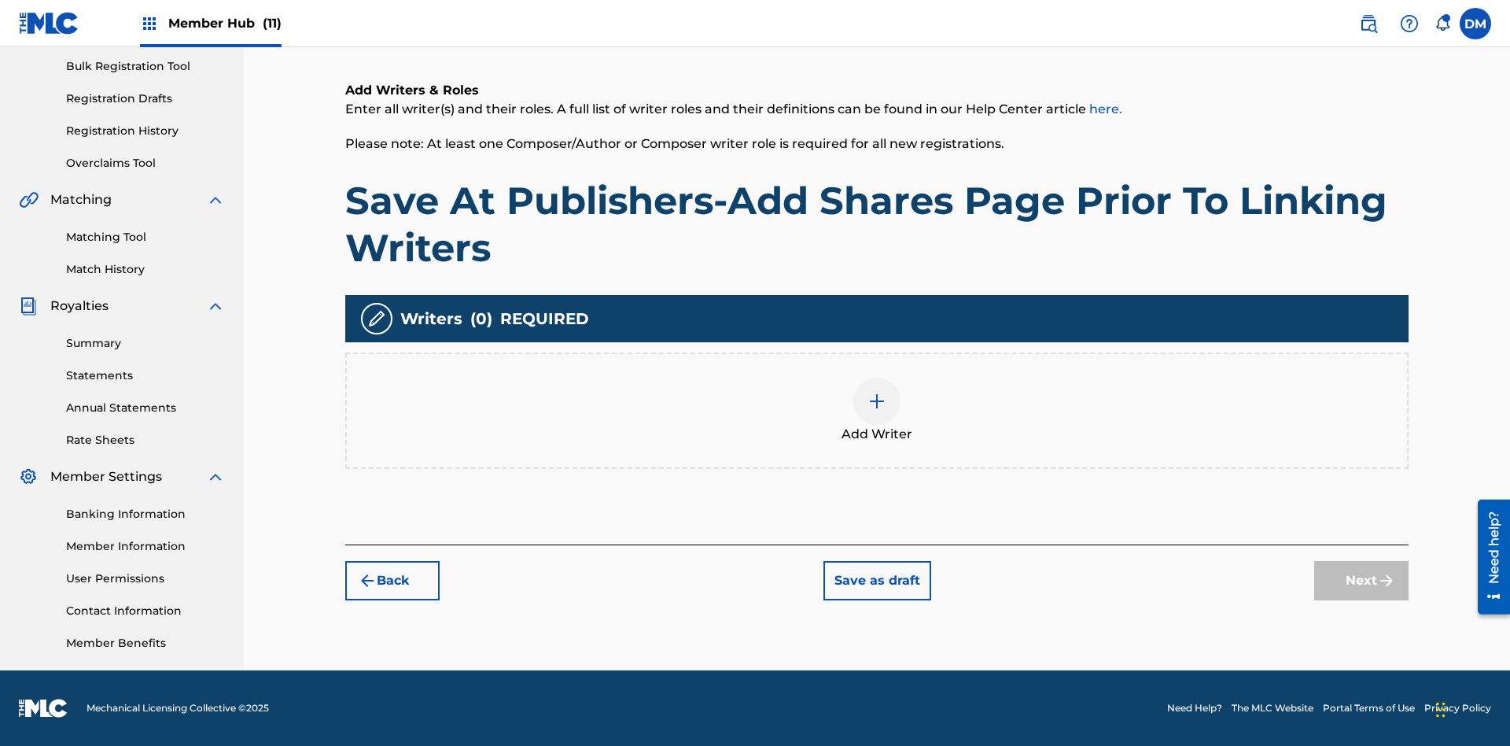
scroll to position [230, 0]
click at [877, 410] on img at bounding box center [876, 401] width 19 height 19
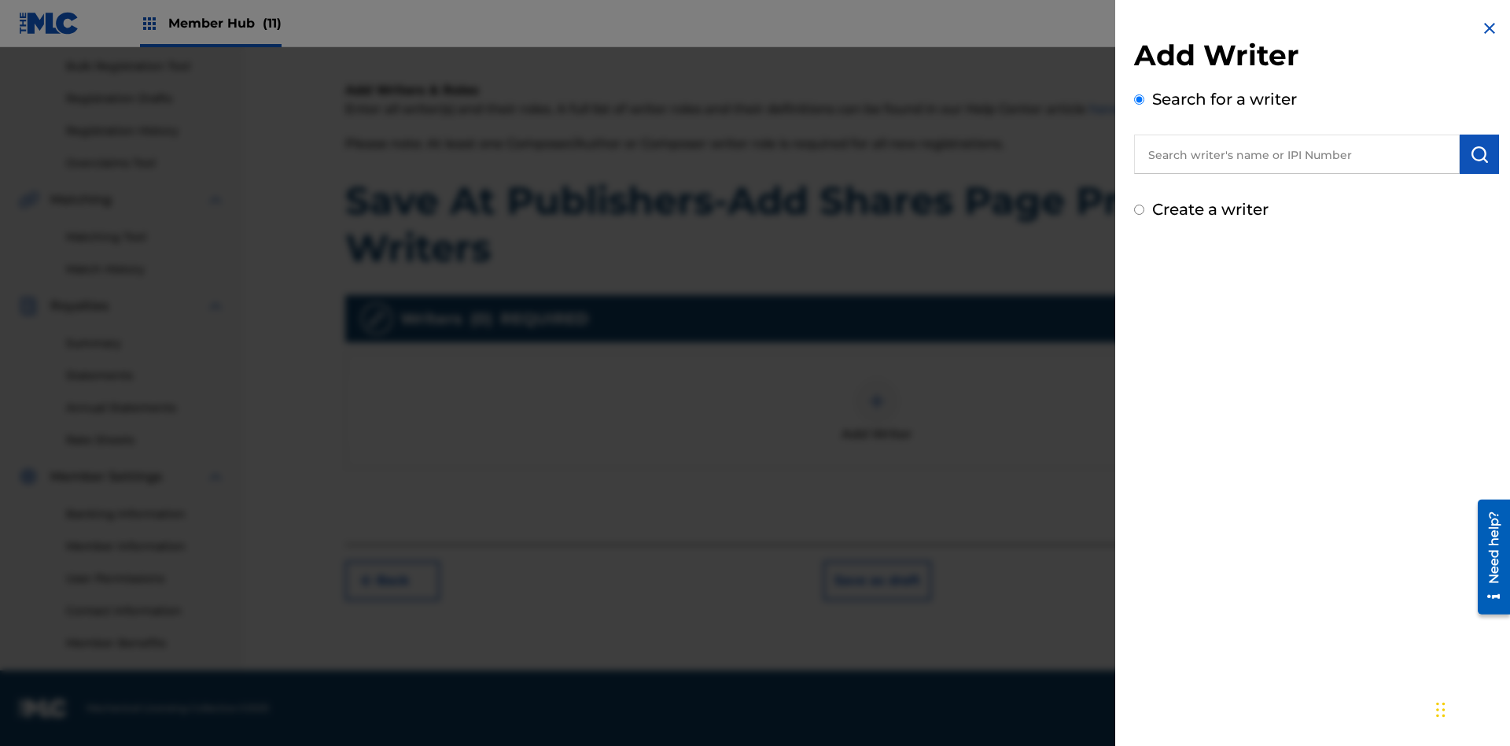
click at [1297, 154] on input "text" at bounding box center [1297, 153] width 326 height 39
type input "[PERSON_NAME]"
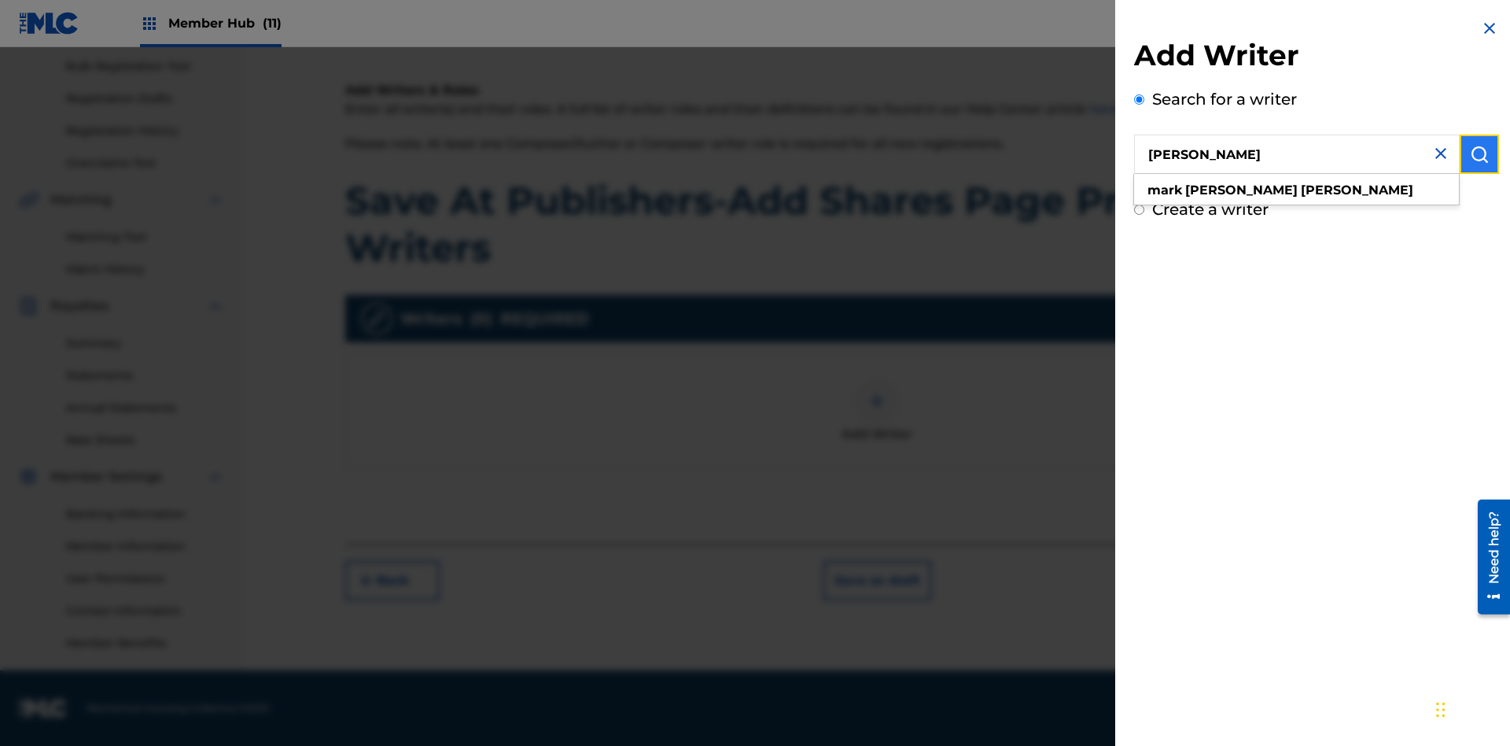
click at [1479, 154] on img "submit" at bounding box center [1479, 154] width 19 height 19
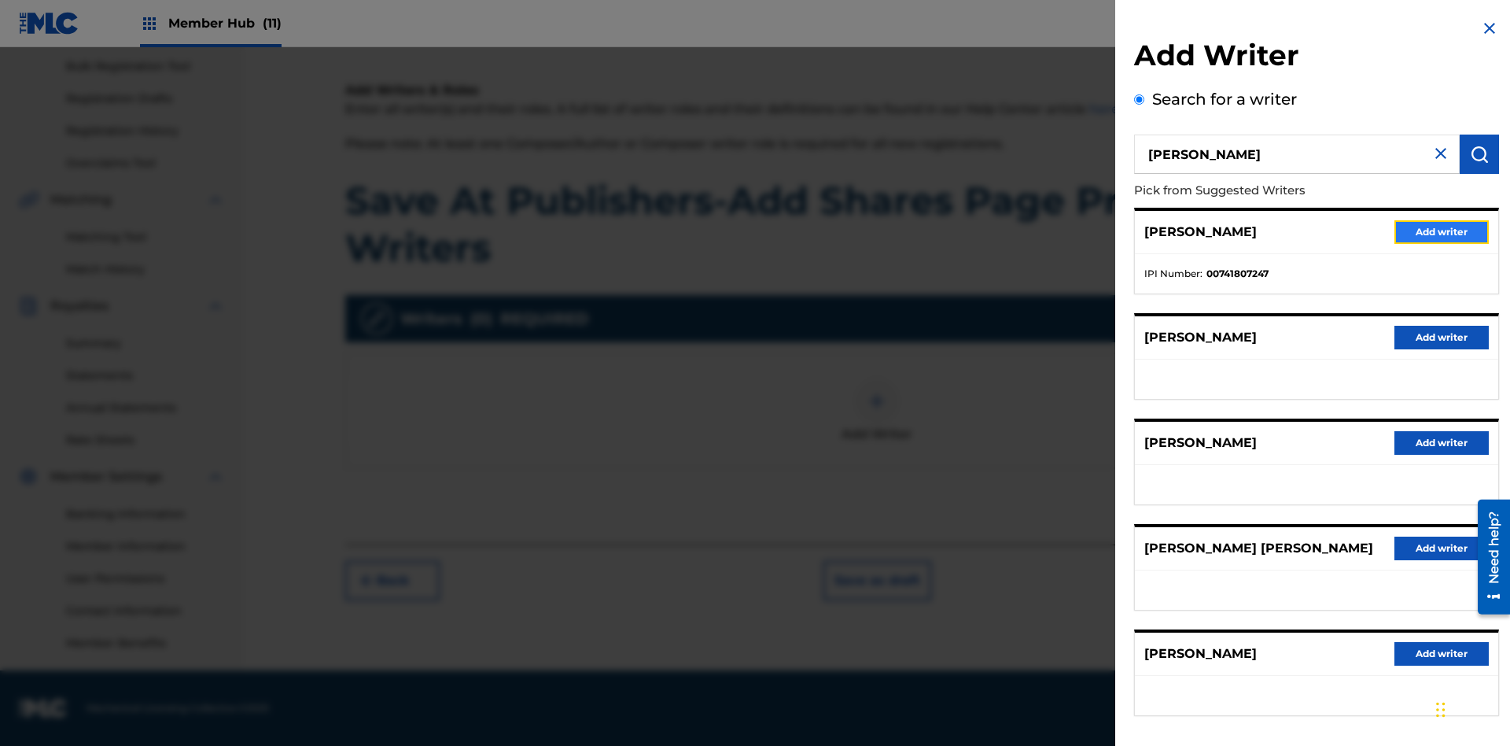
click at [1441, 231] on button "Add writer" at bounding box center [1441, 232] width 94 height 24
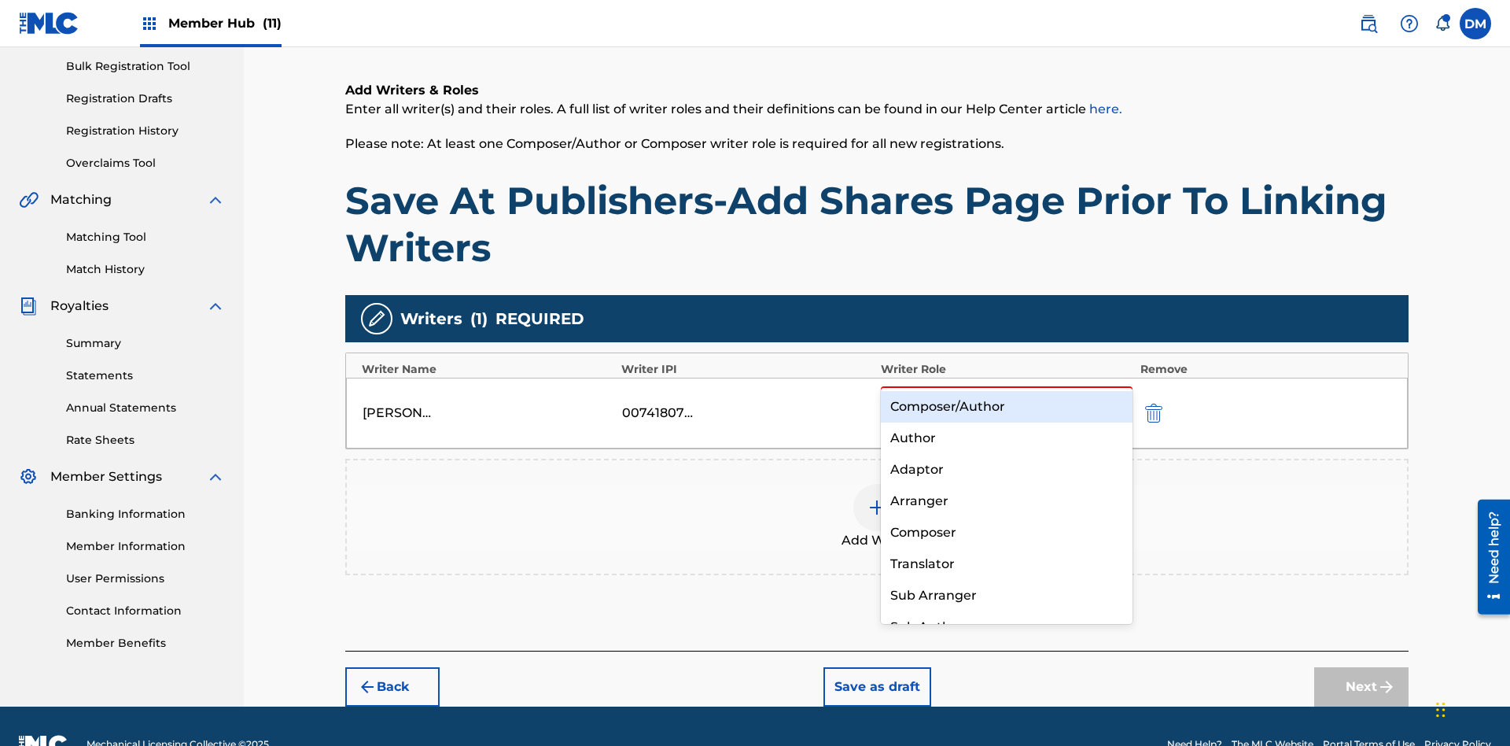
click at [1006, 532] on div "Composer" at bounding box center [1007, 532] width 252 height 31
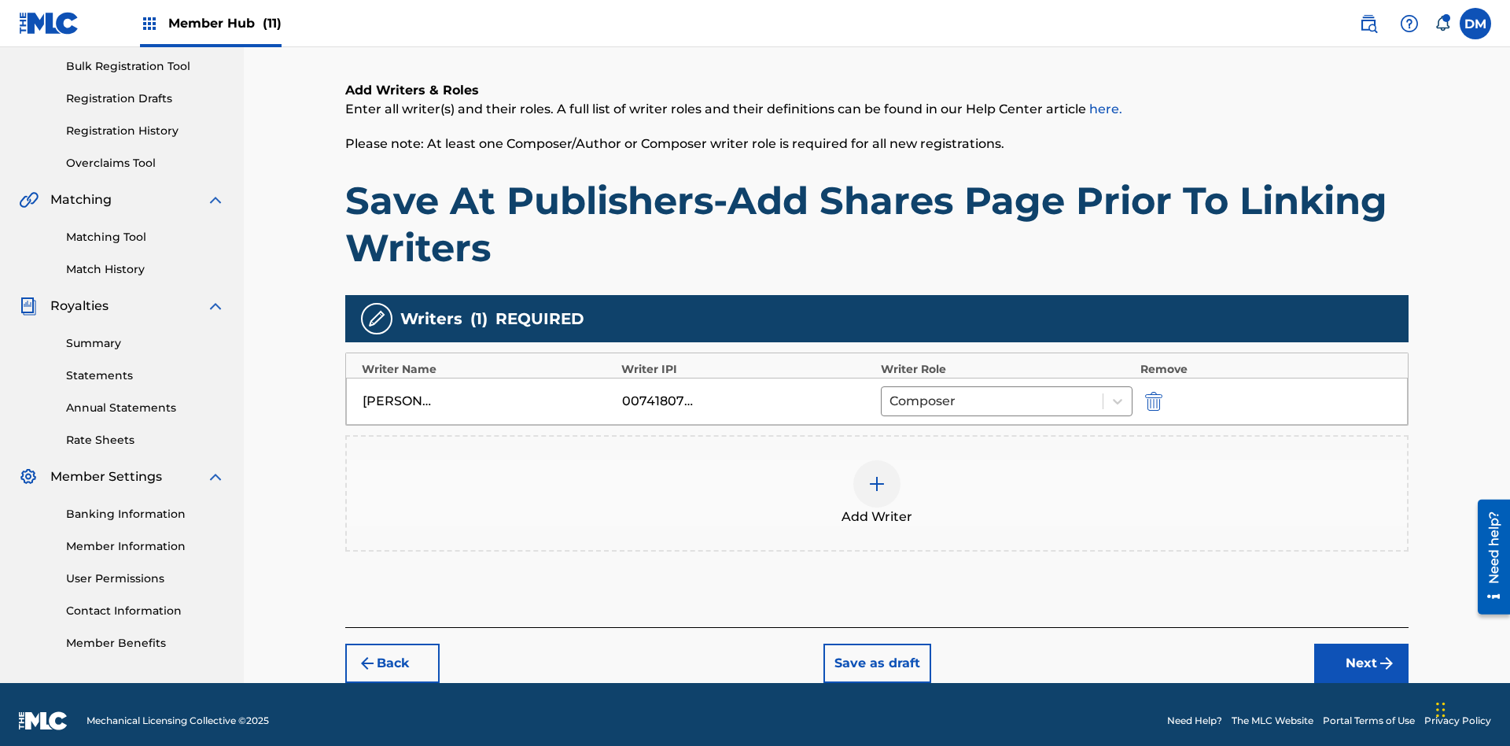
scroll to position [242, 0]
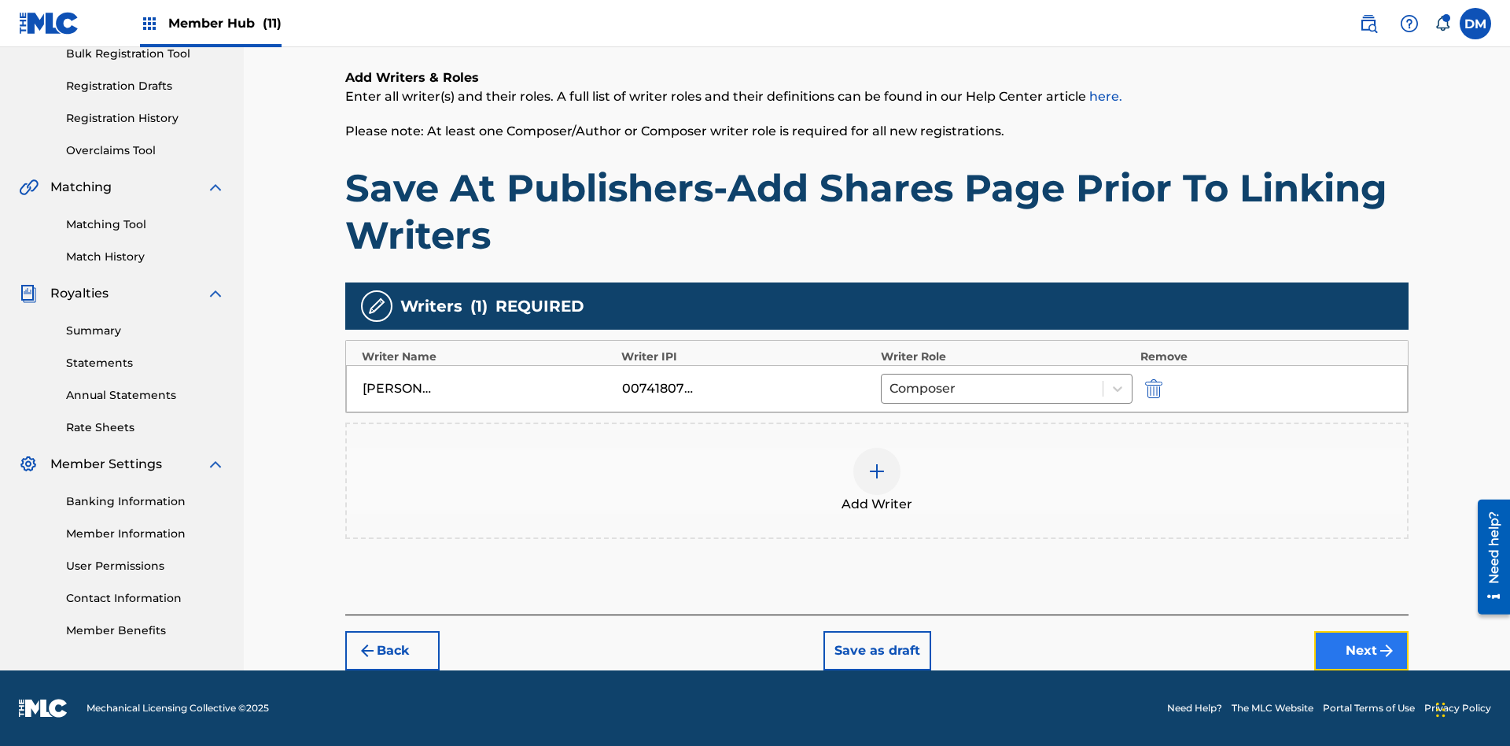
click at [1361, 650] on button "Next" at bounding box center [1361, 650] width 94 height 39
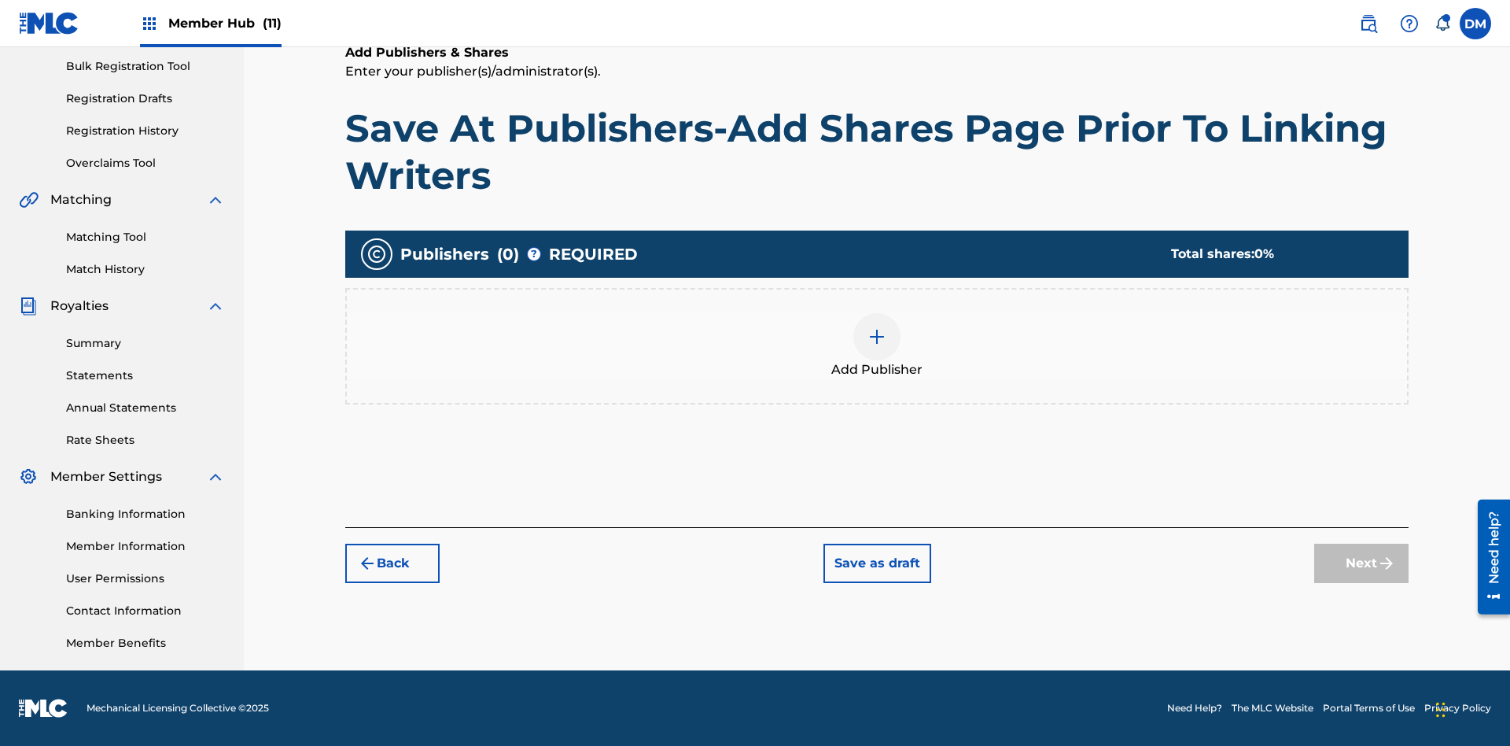
click at [877, 336] on img at bounding box center [876, 336] width 19 height 19
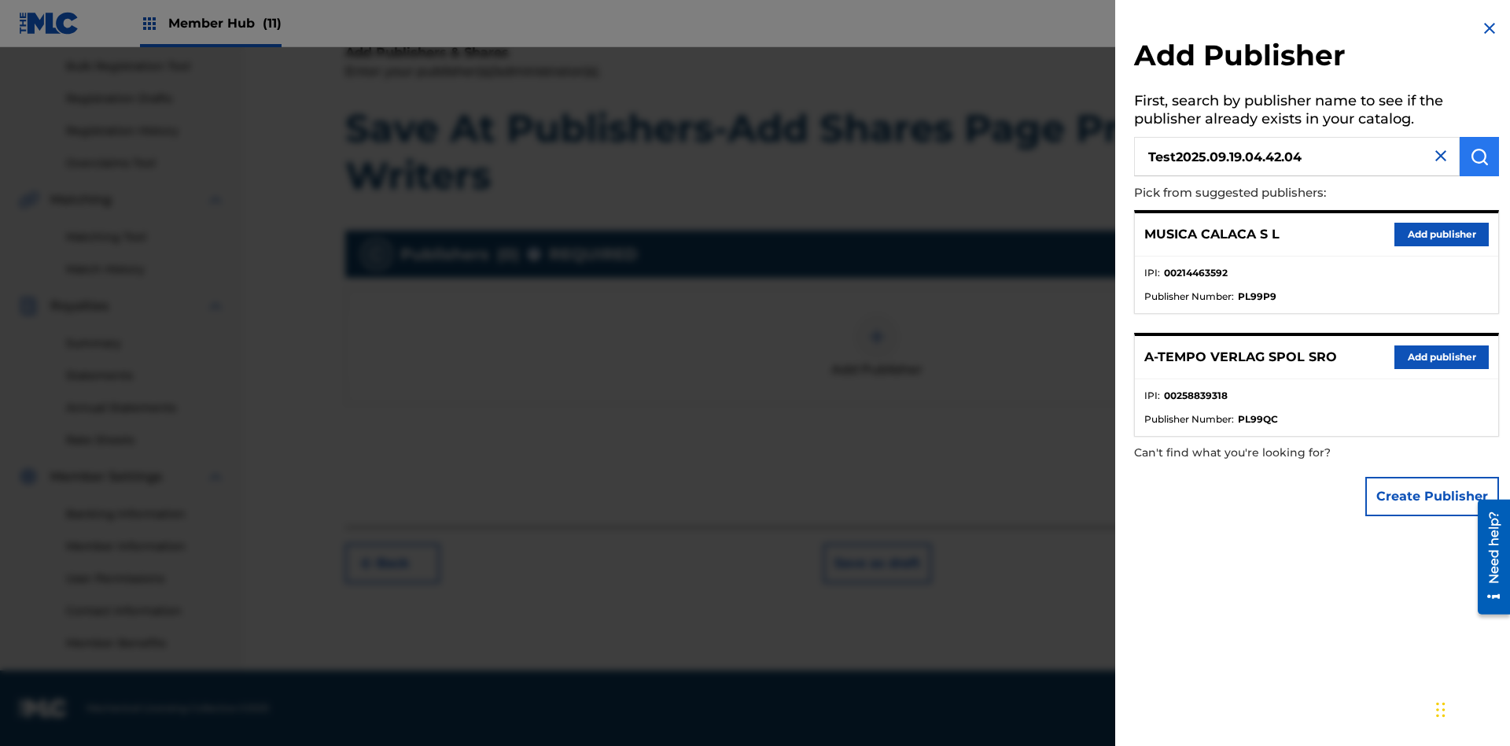
type input "Test2025.09.19.04.42.04"
click at [1479, 156] on img "submit" at bounding box center [1479, 156] width 19 height 19
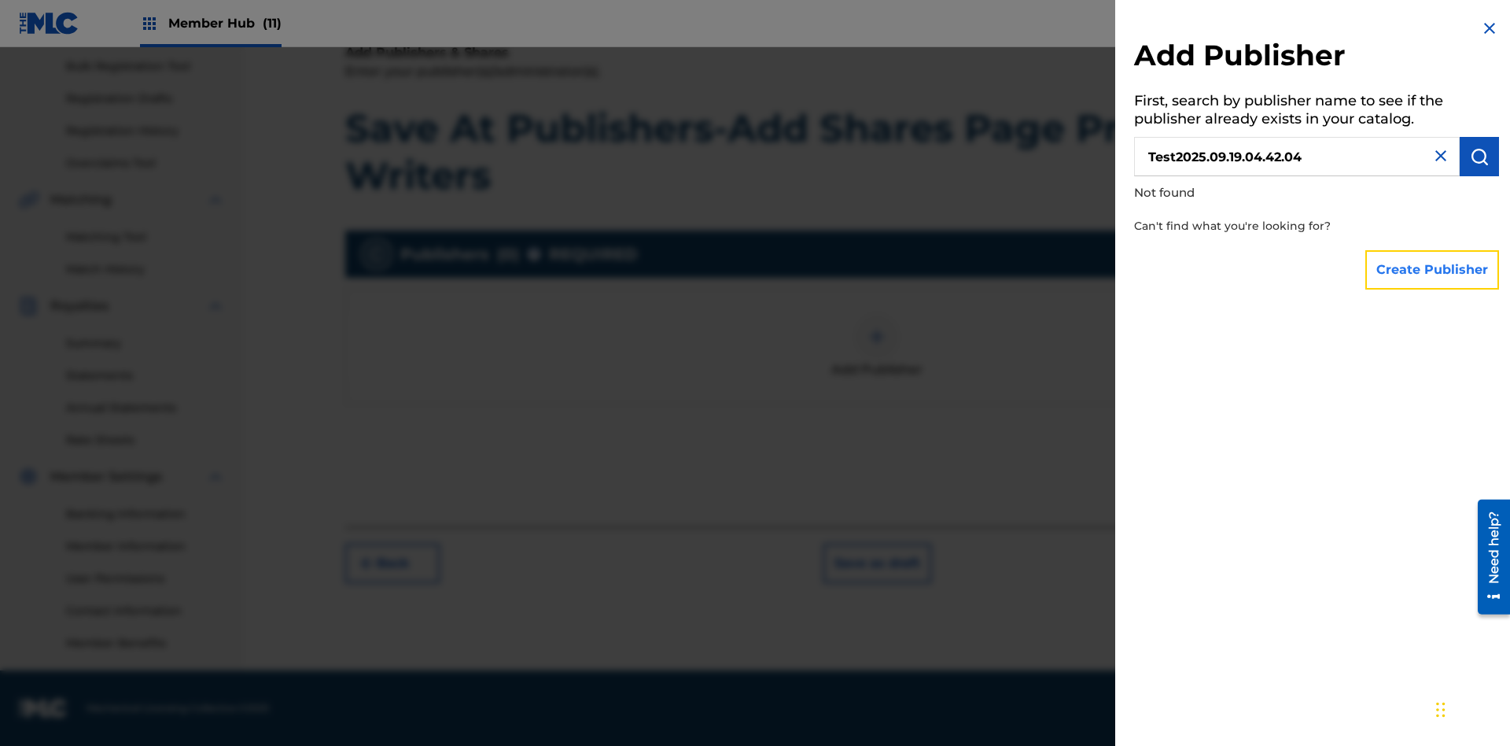
click at [1433, 269] on button "Create Publisher" at bounding box center [1432, 269] width 134 height 39
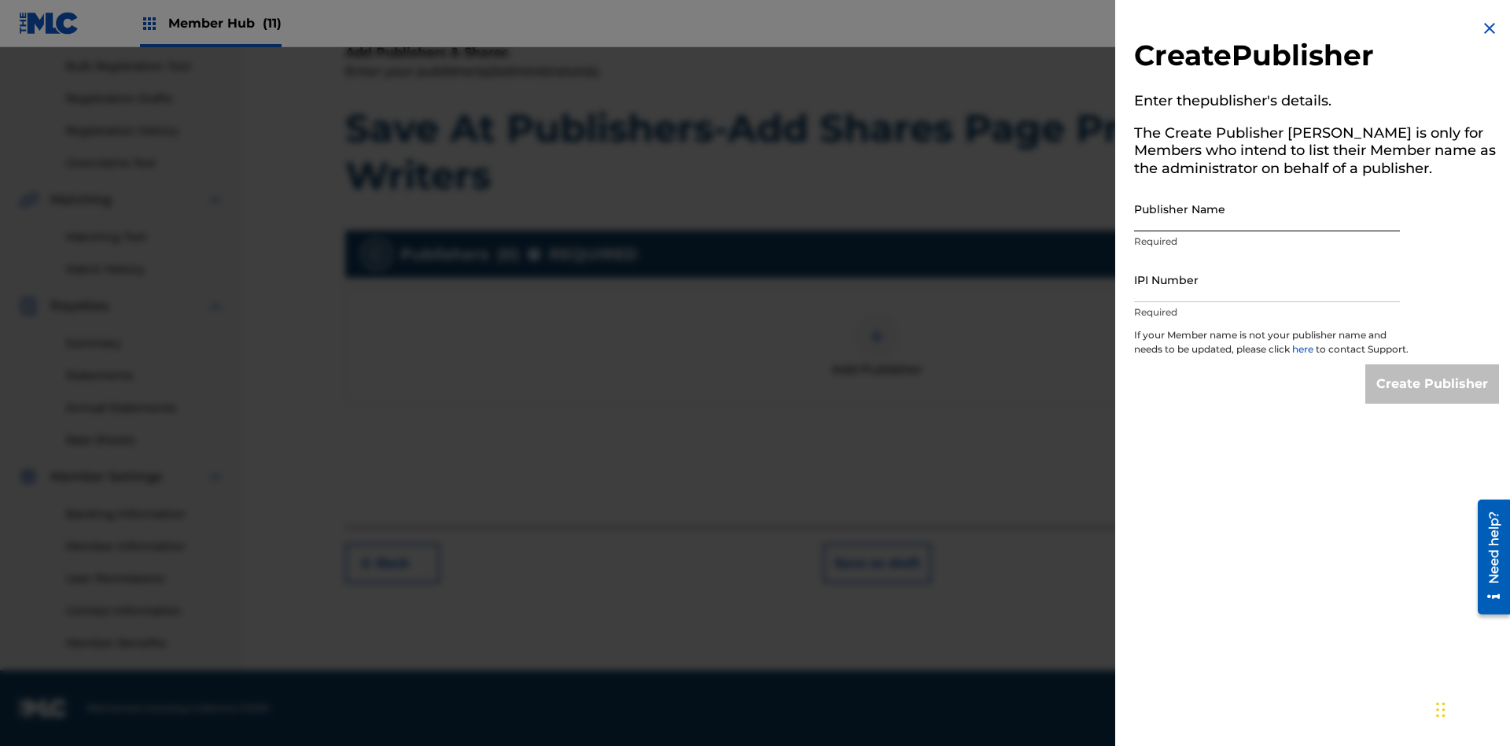
click at [1267, 208] on input "Publisher Name" at bounding box center [1267, 208] width 266 height 45
click at [1267, 279] on input "IPI Number" at bounding box center [1267, 279] width 266 height 45
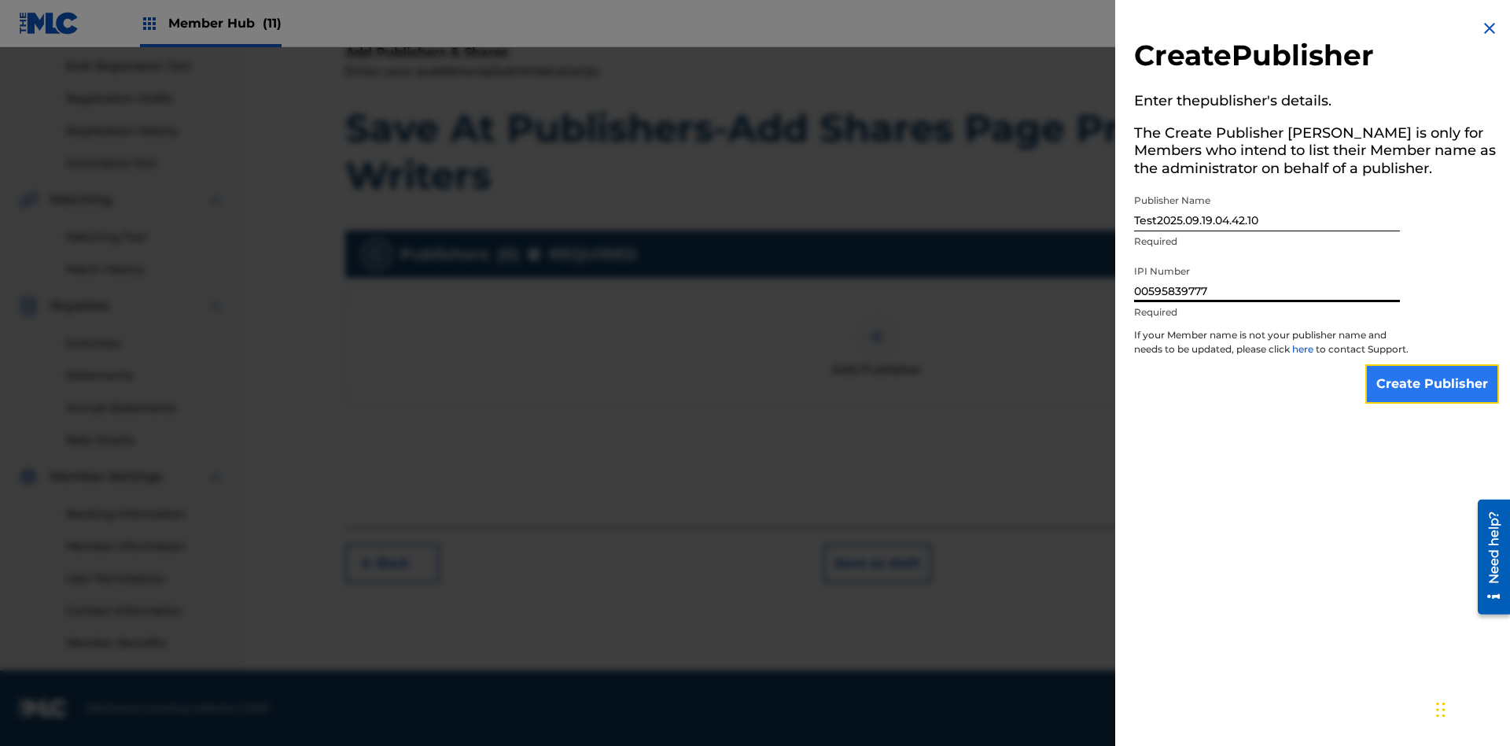
click at [1433, 398] on input "Create Publisher" at bounding box center [1432, 383] width 134 height 39
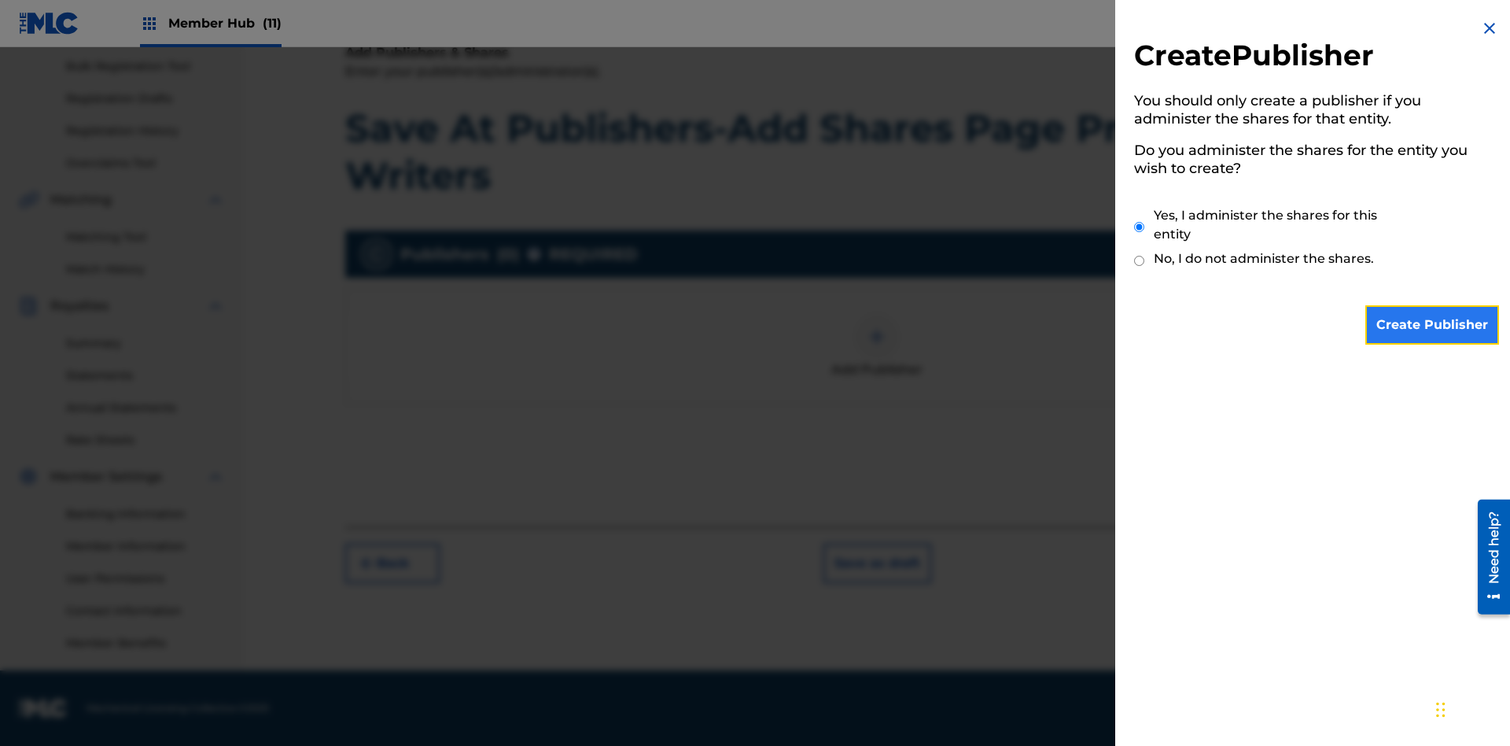
click at [1433, 325] on input "Create Publisher" at bounding box center [1432, 324] width 134 height 39
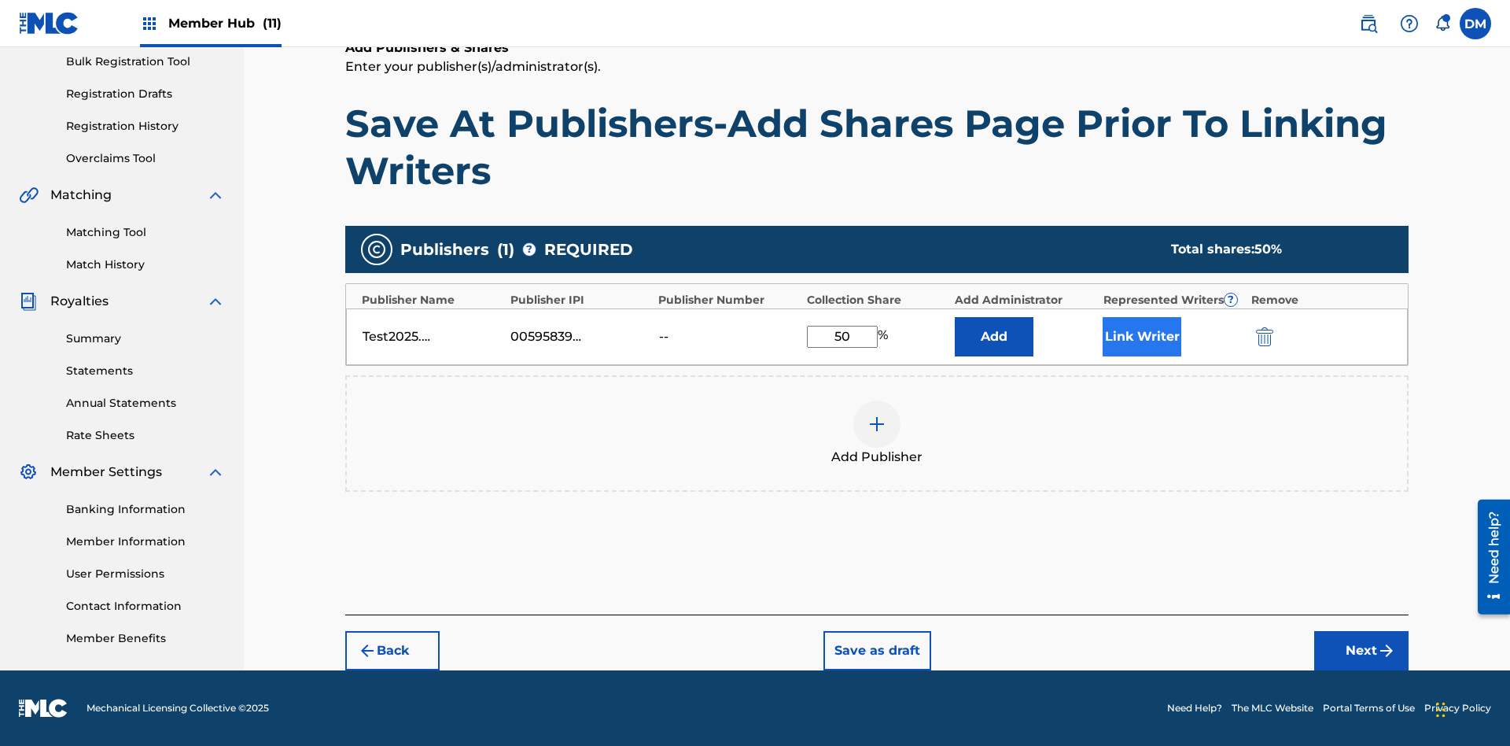
type input "50"
click at [1142, 336] on button "Link Writer" at bounding box center [1142, 336] width 79 height 39
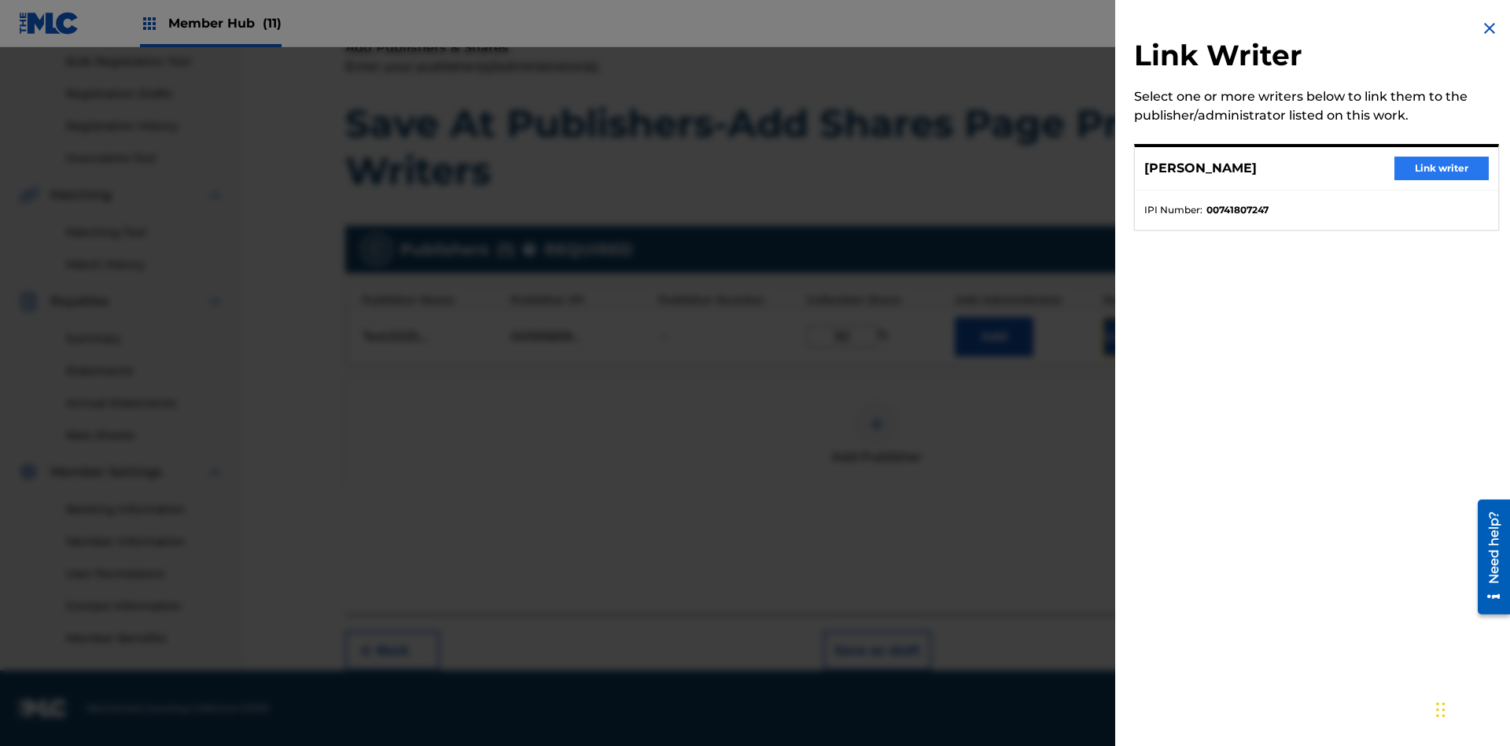
click at [1441, 168] on button "Link writer" at bounding box center [1441, 168] width 94 height 24
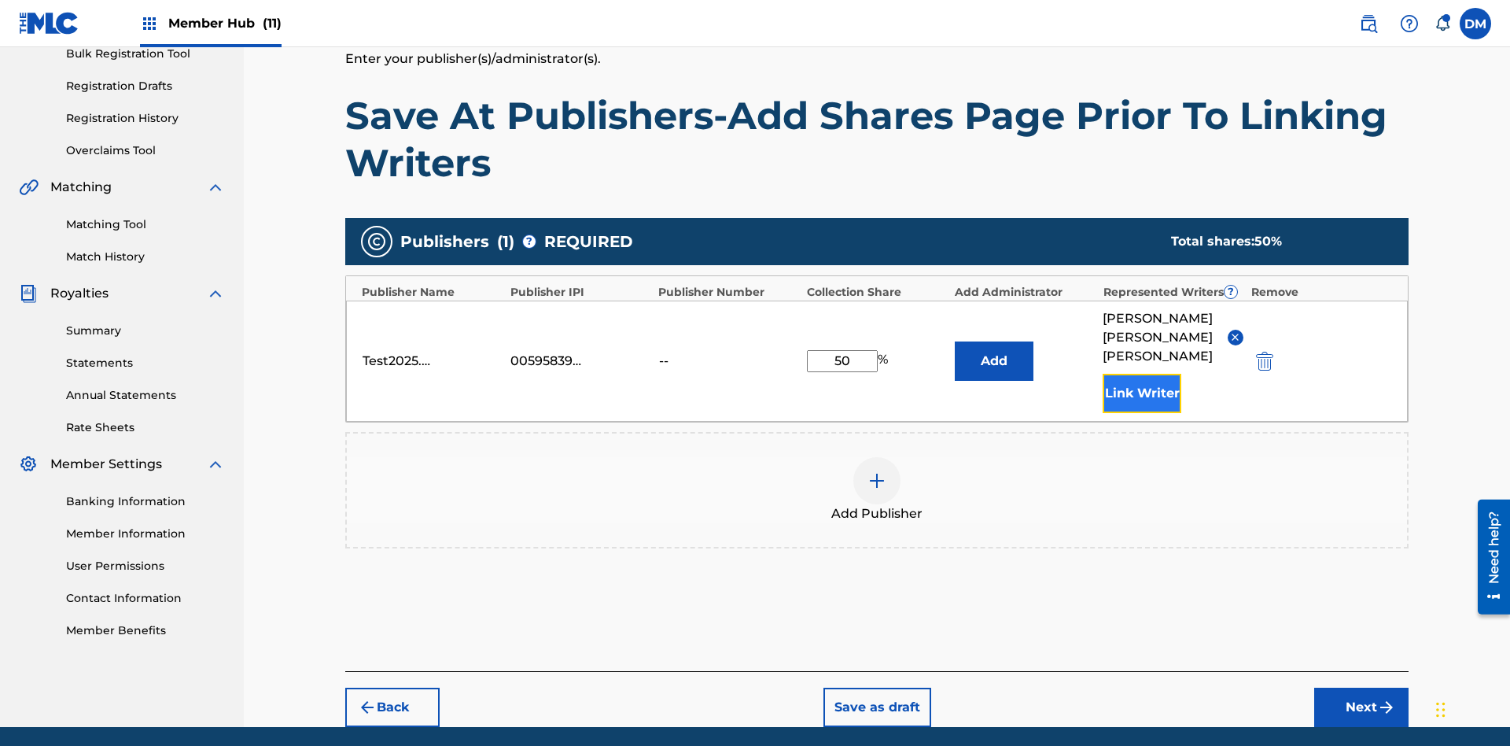
click at [1142, 374] on button "Link Writer" at bounding box center [1142, 393] width 79 height 39
click at [994, 341] on button "Add" at bounding box center [994, 360] width 79 height 39
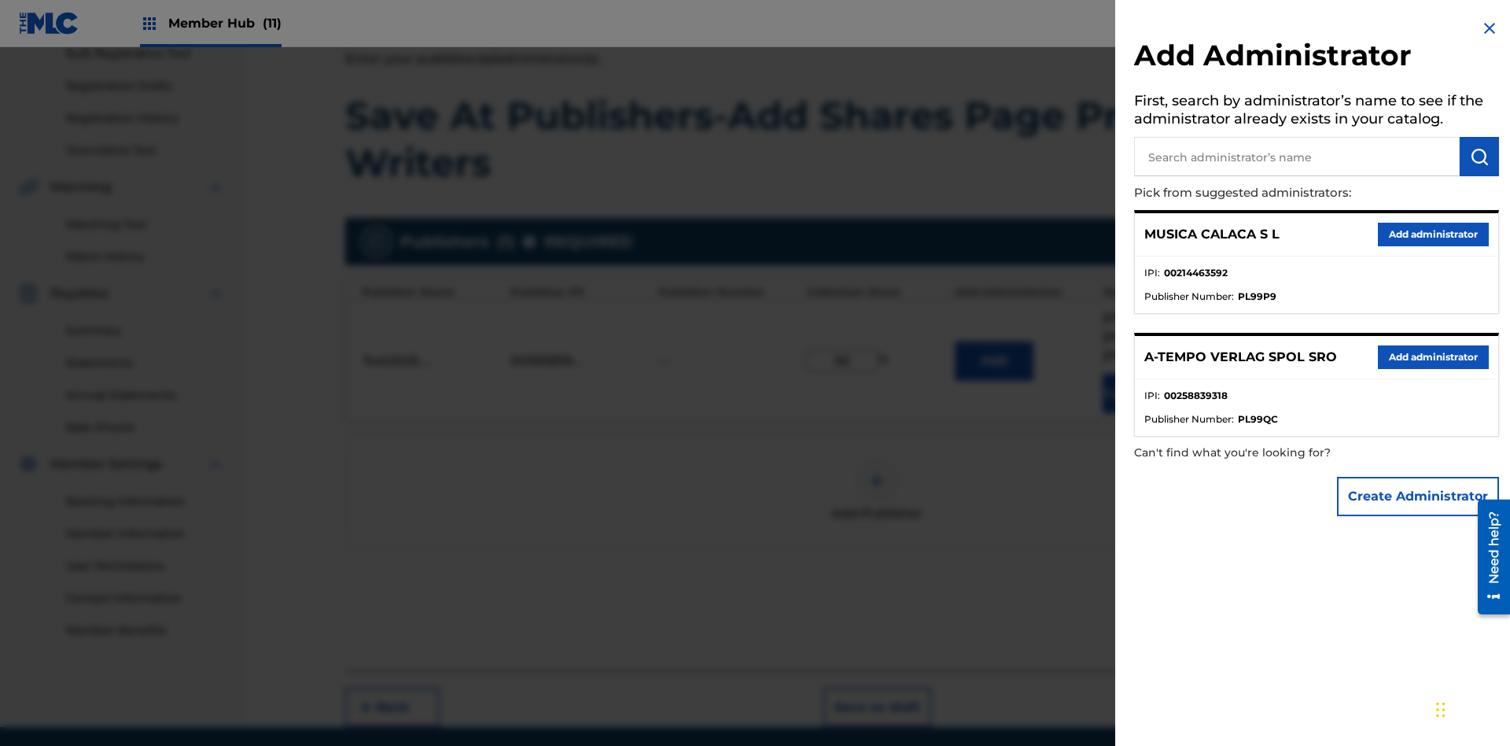
click at [1297, 156] on input "text" at bounding box center [1297, 156] width 326 height 39
type input "Test2025.09.19.04.42.36"
click at [1479, 156] on img "submit" at bounding box center [1479, 156] width 19 height 19
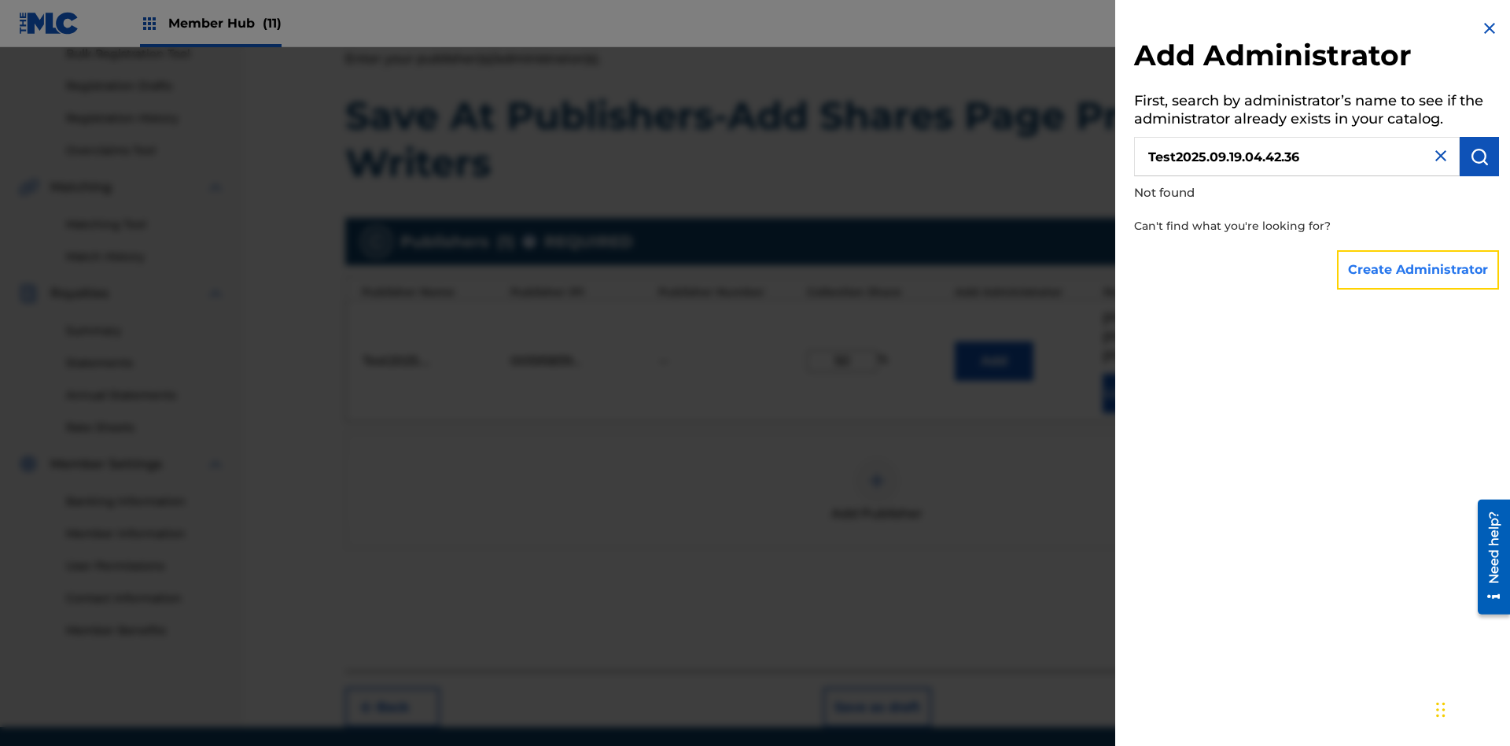
click at [1419, 269] on button "Create Administrator" at bounding box center [1418, 269] width 162 height 39
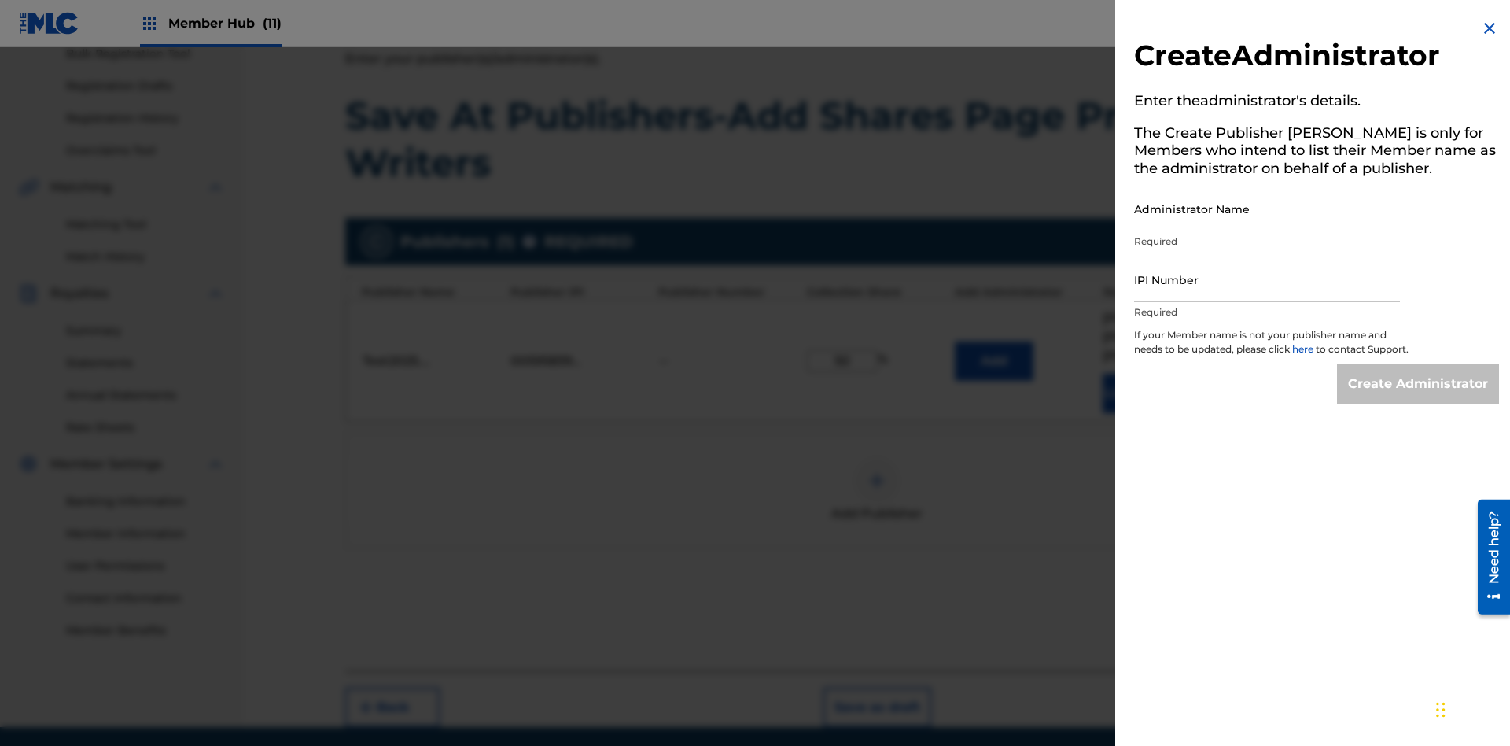
click at [1267, 208] on input "Administrator Name" at bounding box center [1267, 208] width 266 height 45
click at [1267, 279] on input "IPI Number" at bounding box center [1267, 279] width 266 height 45
click at [1419, 398] on input "Create Administrator" at bounding box center [1418, 383] width 162 height 39
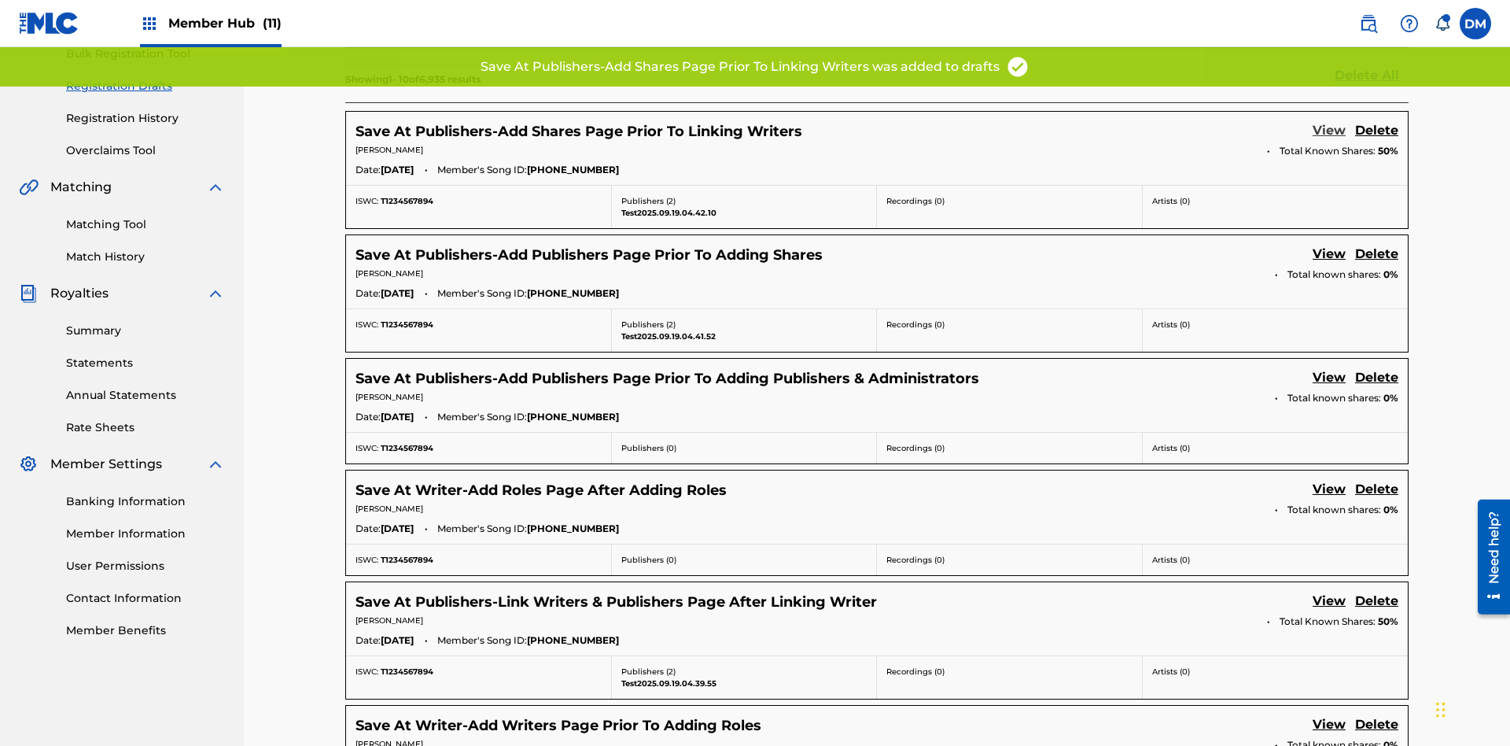
click at [1329, 121] on link "View" at bounding box center [1328, 131] width 33 height 21
